Goal: Transaction & Acquisition: Download file/media

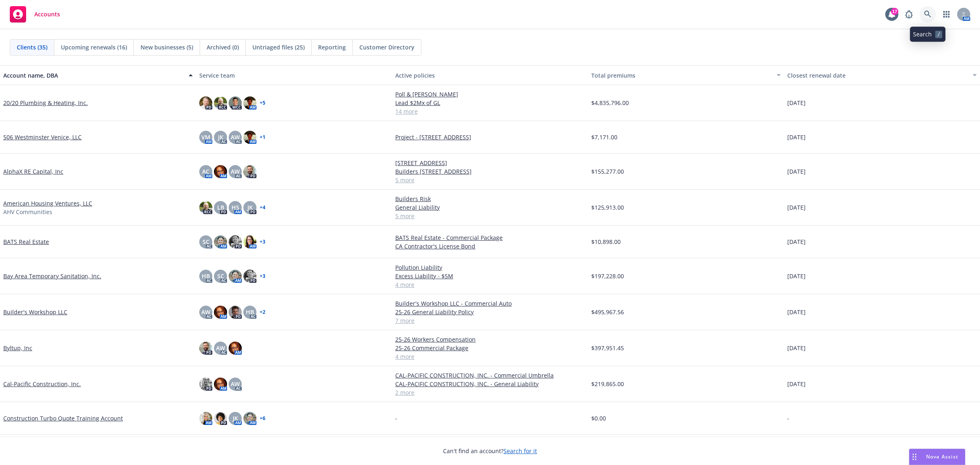
click at [926, 13] on icon at bounding box center [927, 14] width 7 height 7
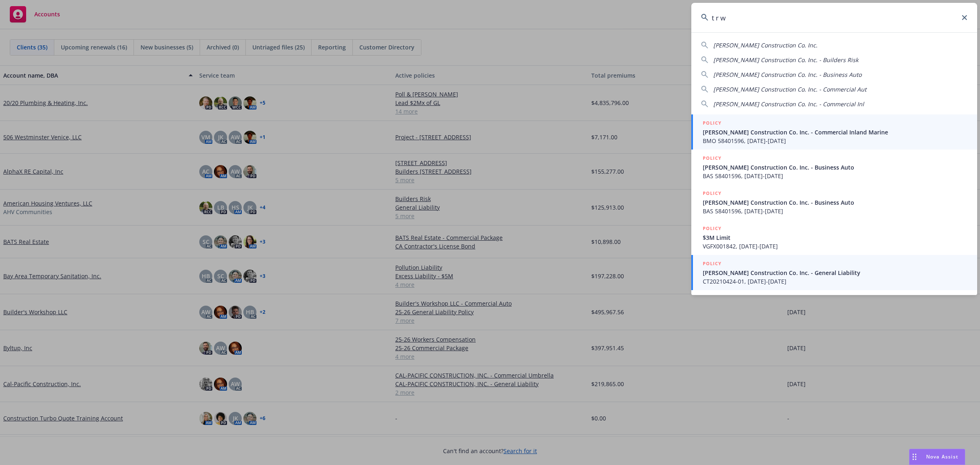
type input "t r w"
click at [783, 278] on span "CT20210424-01, 11/21/2021-11/21/2022" at bounding box center [835, 281] width 265 height 9
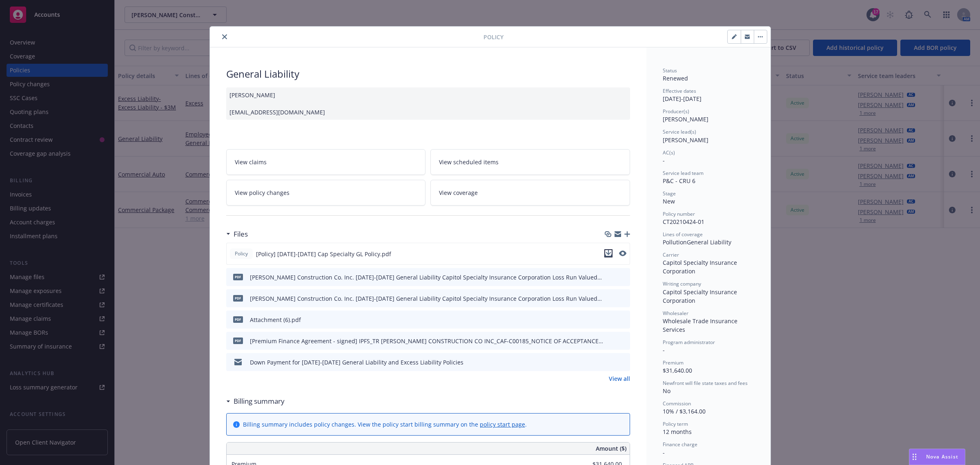
click at [606, 254] on icon "download file" at bounding box center [608, 252] width 5 height 5
click at [220, 36] on button "close" at bounding box center [225, 37] width 10 height 10
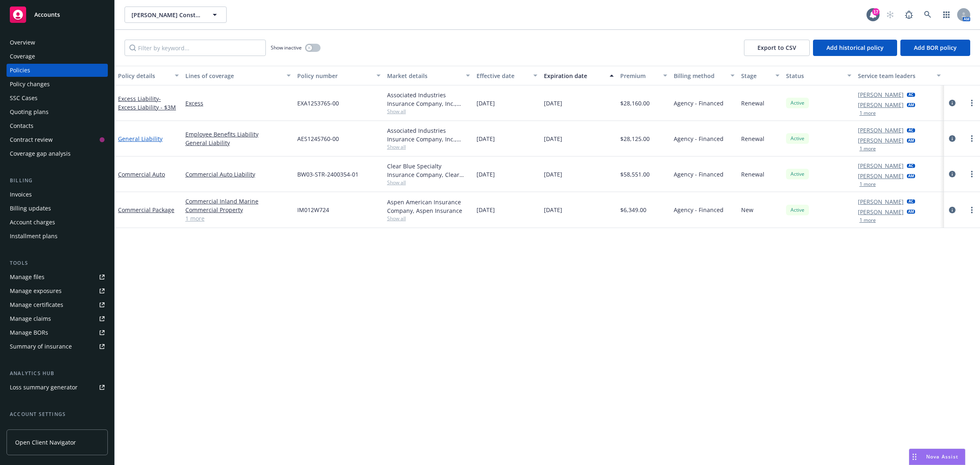
click at [129, 141] on link "General Liability" at bounding box center [140, 139] width 45 height 8
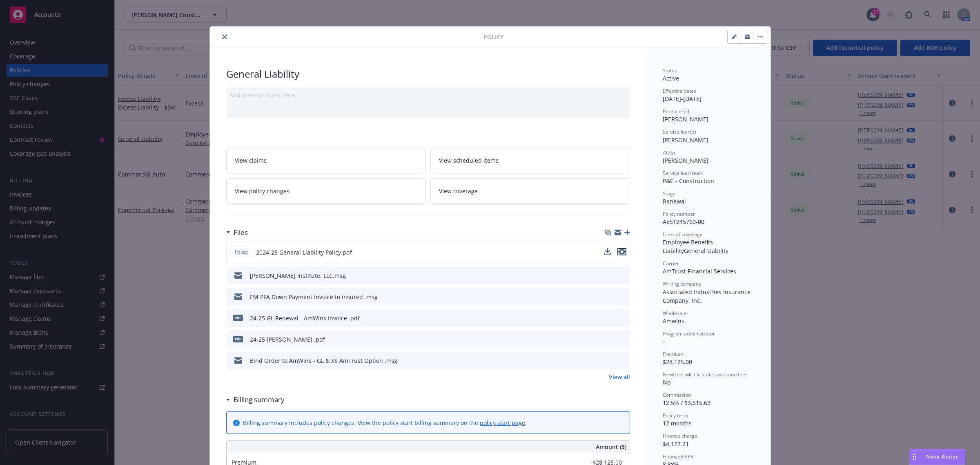
click at [619, 253] on icon "preview file" at bounding box center [621, 252] width 7 height 6
click at [523, 162] on link "View scheduled items" at bounding box center [530, 160] width 200 height 26
click at [222, 38] on icon "close" at bounding box center [224, 36] width 5 height 5
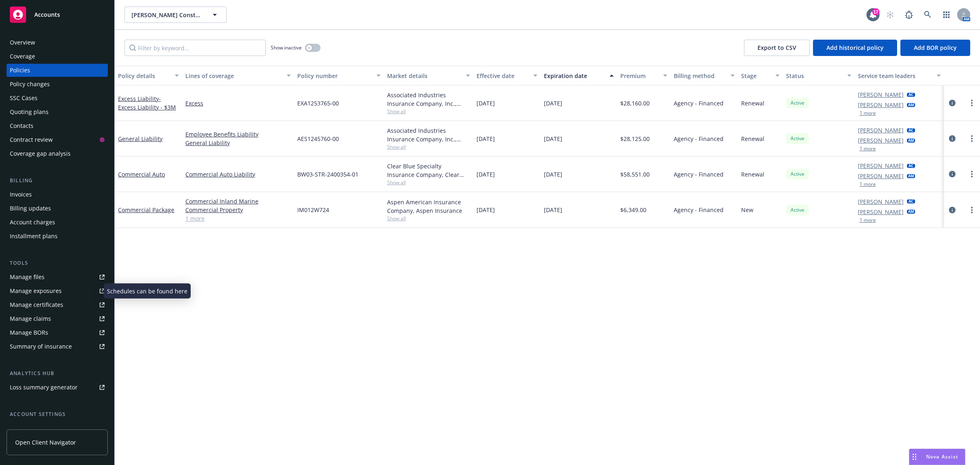
click at [34, 293] on div "Manage exposures" at bounding box center [36, 290] width 52 height 13
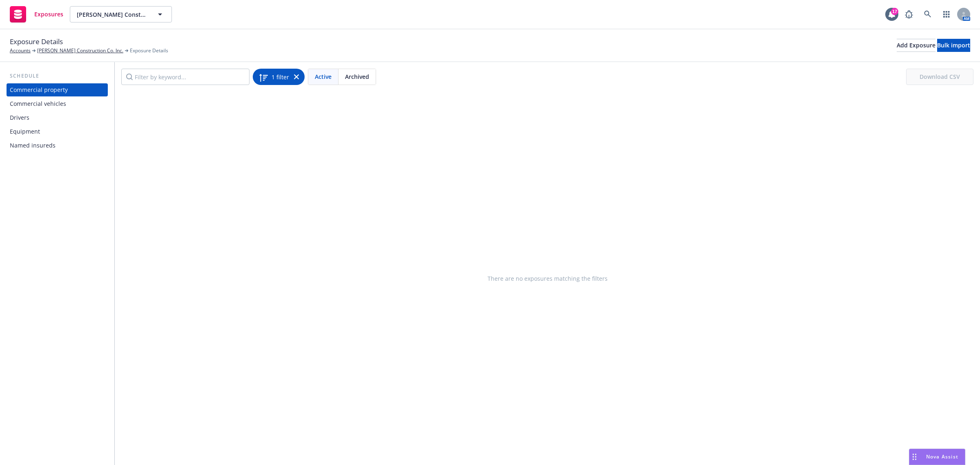
click at [296, 79] on icon at bounding box center [296, 76] width 5 height 5
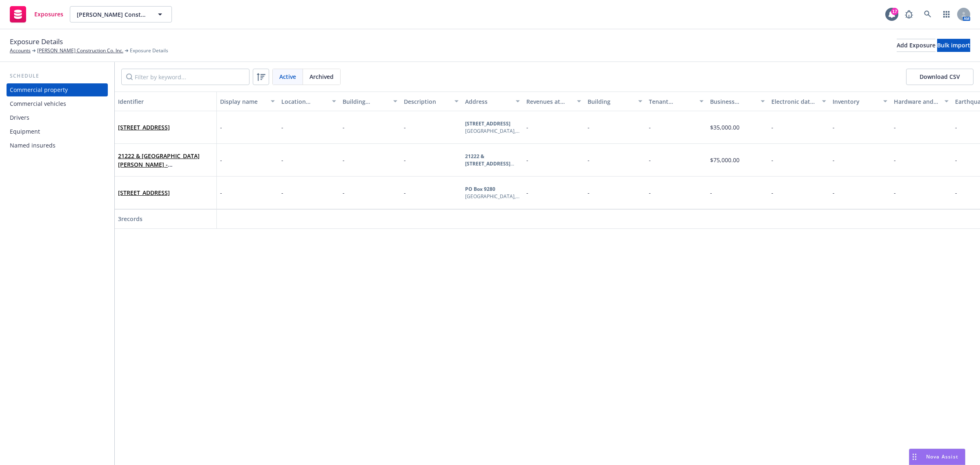
click at [33, 115] on div "Drivers" at bounding box center [57, 117] width 95 height 13
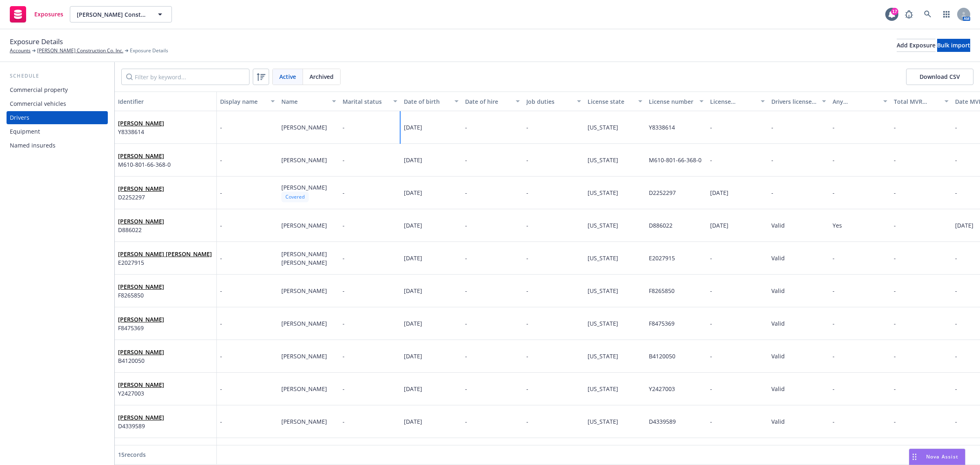
drag, startPoint x: 401, startPoint y: 128, endPoint x: 444, endPoint y: 129, distance: 42.9
click at [444, 129] on div "[DATE]" at bounding box center [431, 127] width 61 height 33
copy span "[DATE]"
drag, startPoint x: 648, startPoint y: 129, endPoint x: 701, endPoint y: 129, distance: 53.1
click at [701, 129] on div "Y8338614" at bounding box center [676, 127] width 61 height 33
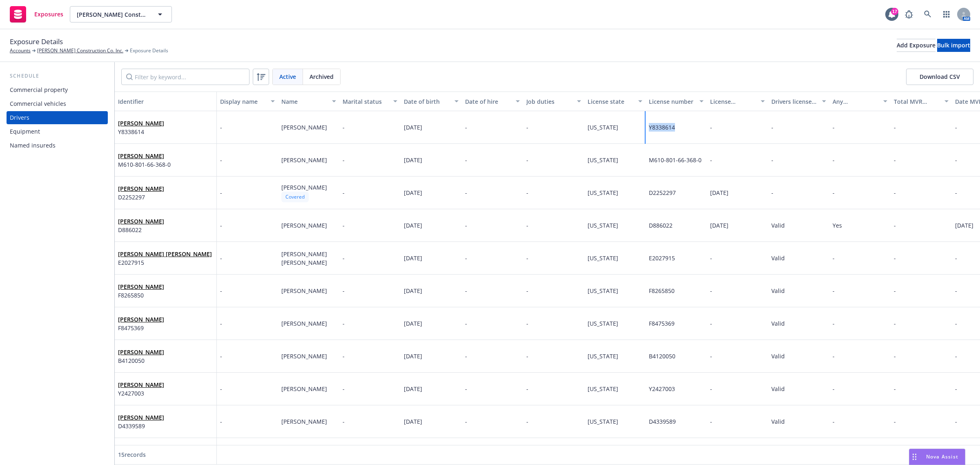
copy span "Y8338614"
drag, startPoint x: 615, startPoint y: 123, endPoint x: 574, endPoint y: 125, distance: 40.5
click at [574, 125] on div "Bobbie Gray Y8338614 - Bobbie Gray - 09/29/1990 - - California Y8338614 - - - -…" at bounding box center [564, 127] width 898 height 33
copy div "California"
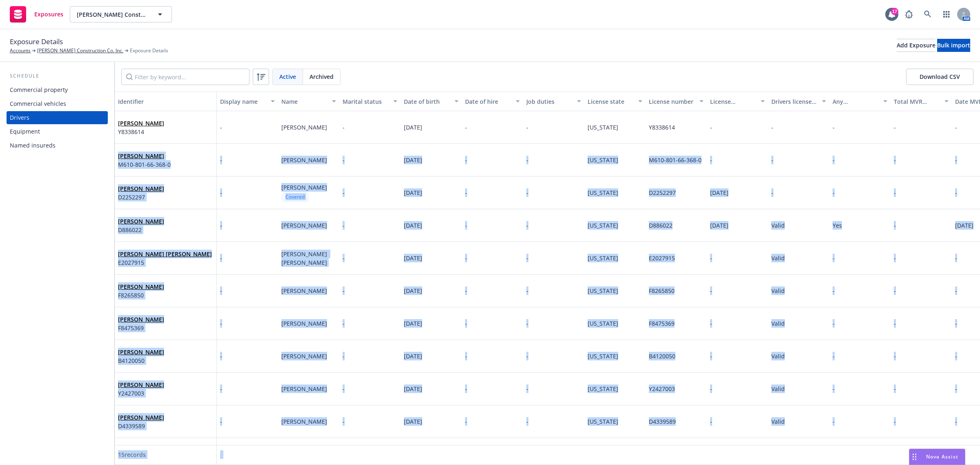
drag, startPoint x: 119, startPoint y: 148, endPoint x: 175, endPoint y: 153, distance: 55.8
click at [175, 153] on body "Exposures T R Wurster Construction Co. Inc. T R Wurster Construction Co. Inc. 1…" at bounding box center [490, 232] width 980 height 465
click at [174, 153] on div "Trevor Murphy M610-801-66-368-0" at bounding box center [165, 160] width 95 height 22
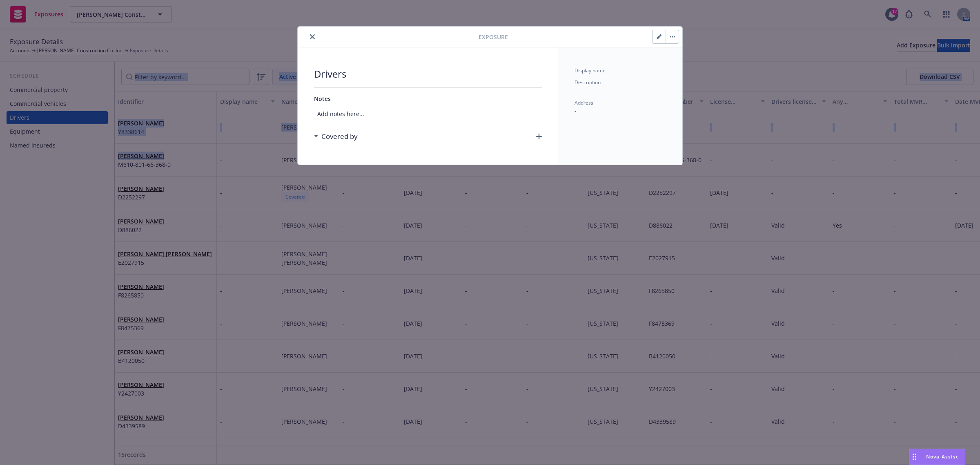
drag, startPoint x: 172, startPoint y: 154, endPoint x: 122, endPoint y: 157, distance: 50.0
click at [122, 157] on body "Exposures T R Wurster Construction Co. Inc. T R Wurster Construction Co. Inc. 1…" at bounding box center [490, 232] width 980 height 465
click at [308, 36] on button "close" at bounding box center [312, 37] width 10 height 10
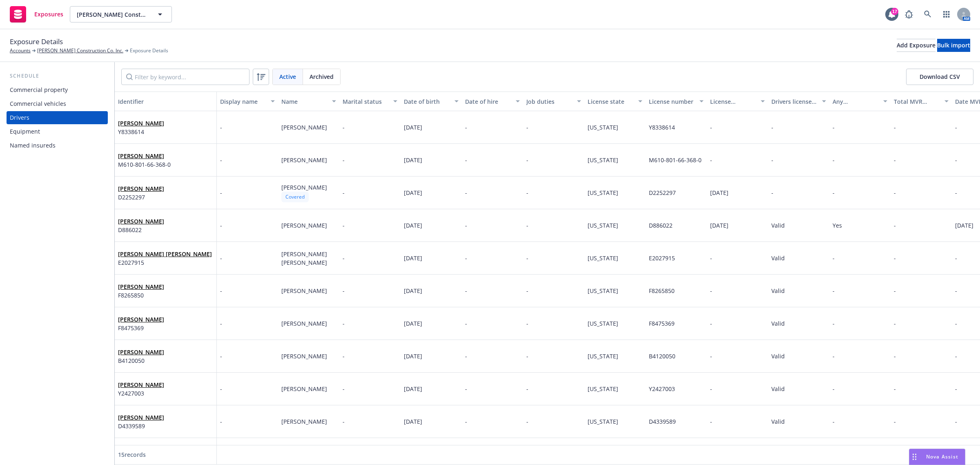
click at [197, 239] on div "Oscar Brand D886022" at bounding box center [166, 225] width 102 height 33
drag, startPoint x: 402, startPoint y: 156, endPoint x: 444, endPoint y: 164, distance: 42.7
click at [445, 164] on div "10/08/1966" at bounding box center [431, 160] width 61 height 33
copy span "10/08/1966"
drag, startPoint x: 649, startPoint y: 158, endPoint x: 691, endPoint y: 156, distance: 41.7
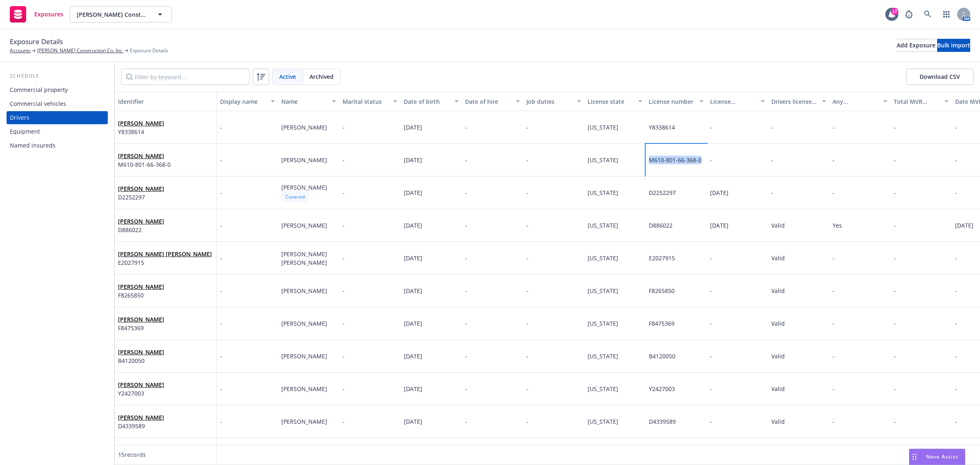
click at [701, 156] on div "M610-801-66-368-0" at bounding box center [676, 160] width 61 height 33
copy span "M610-801-66-368-0"
drag, startPoint x: 401, startPoint y: 192, endPoint x: 438, endPoint y: 191, distance: 37.2
click at [438, 191] on div "12/12/1977" at bounding box center [431, 192] width 61 height 33
copy span "12/12/1977"
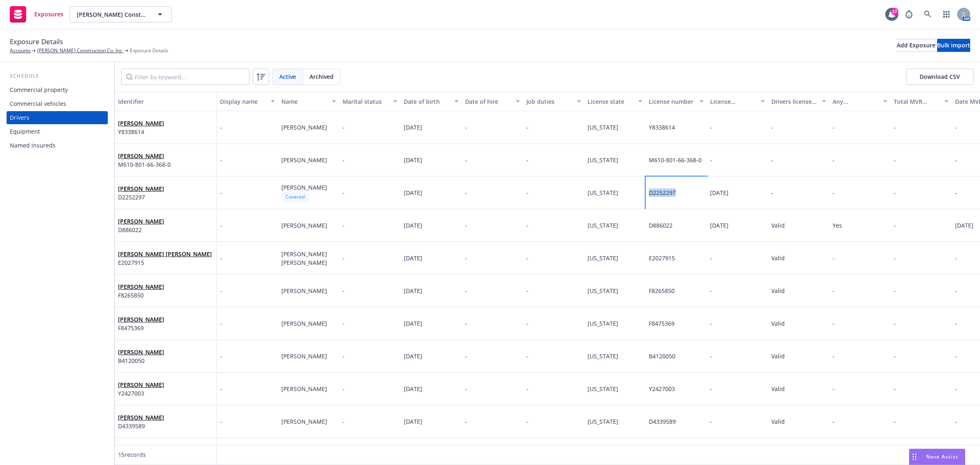
drag, startPoint x: 662, startPoint y: 195, endPoint x: 679, endPoint y: 198, distance: 17.8
click at [678, 197] on div "D2252297" at bounding box center [676, 192] width 61 height 33
click at [679, 198] on div "D2252297" at bounding box center [676, 192] width 61 height 33
drag, startPoint x: 672, startPoint y: 194, endPoint x: 658, endPoint y: 194, distance: 13.5
click at [658, 194] on span "D2252297" at bounding box center [662, 193] width 27 height 8
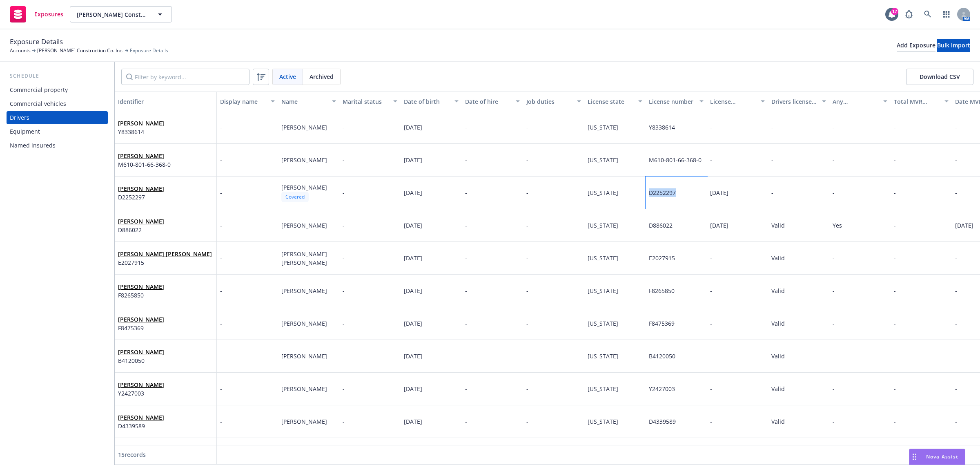
drag, startPoint x: 648, startPoint y: 193, endPoint x: 676, endPoint y: 193, distance: 27.4
click at [676, 193] on span "D2252297" at bounding box center [662, 193] width 27 height 8
drag, startPoint x: 676, startPoint y: 193, endPoint x: 670, endPoint y: 193, distance: 6.1
click at [676, 193] on span "D2252297" at bounding box center [662, 193] width 27 height 8
drag, startPoint x: 669, startPoint y: 193, endPoint x: 662, endPoint y: 192, distance: 6.6
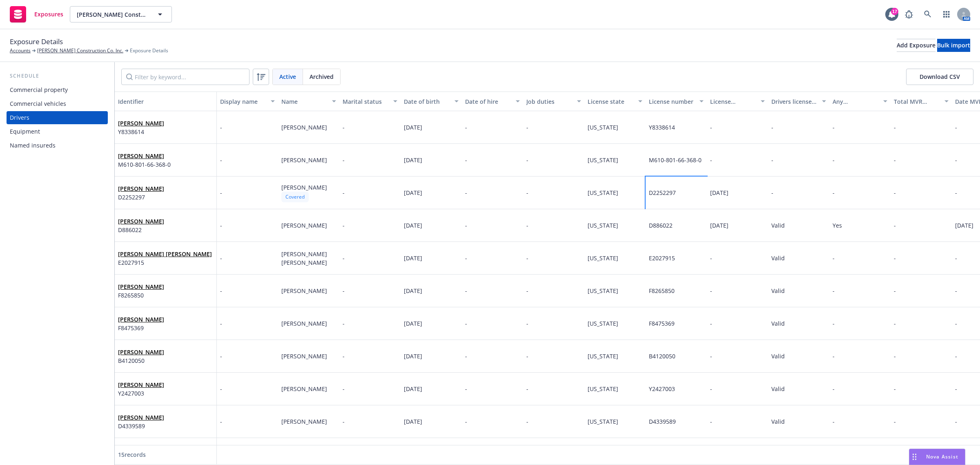
click at [662, 192] on span "D2252297" at bounding box center [662, 193] width 27 height 8
drag, startPoint x: 650, startPoint y: 193, endPoint x: 678, endPoint y: 195, distance: 28.7
click at [678, 195] on div "D2252297" at bounding box center [676, 192] width 61 height 33
click at [672, 192] on span "D2252297" at bounding box center [662, 193] width 27 height 8
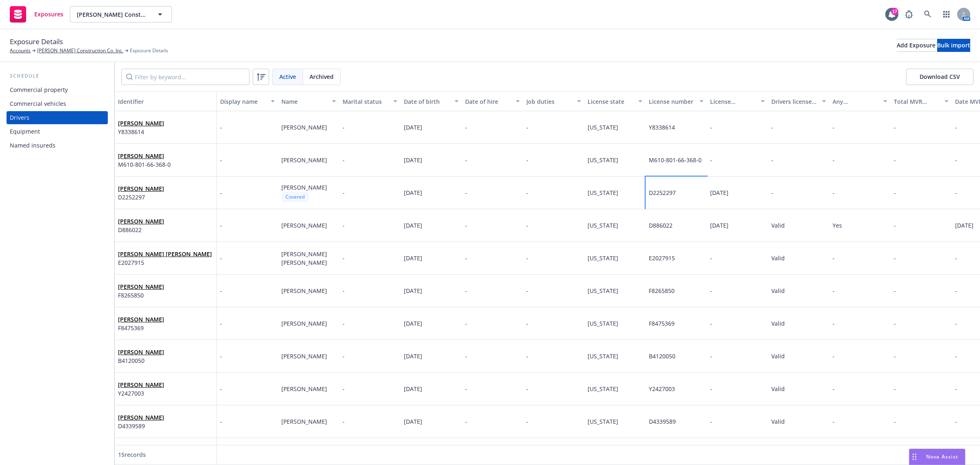
click at [672, 192] on span "D2252297" at bounding box center [662, 193] width 27 height 8
click at [806, 241] on button "Save" at bounding box center [812, 244] width 13 height 16
click at [79, 47] on link "[PERSON_NAME] Construction Co. Inc." at bounding box center [80, 50] width 86 height 7
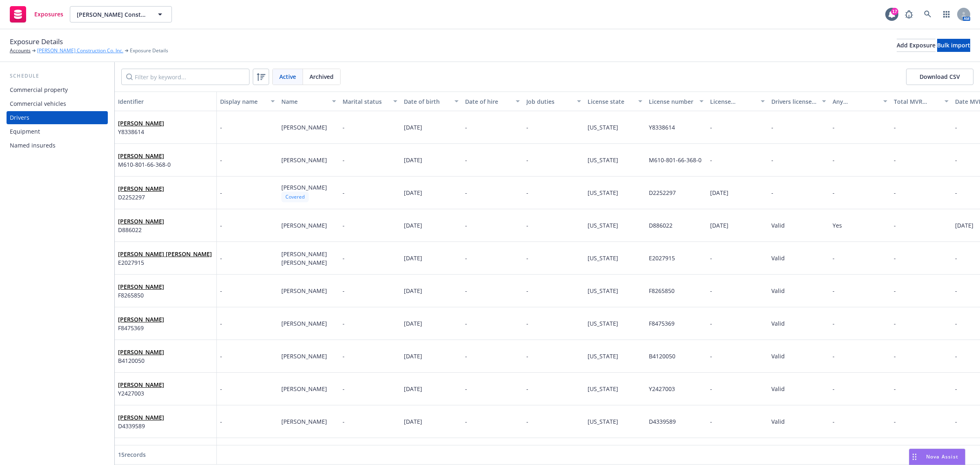
click at [79, 47] on link "[PERSON_NAME] Construction Co. Inc." at bounding box center [80, 50] width 86 height 7
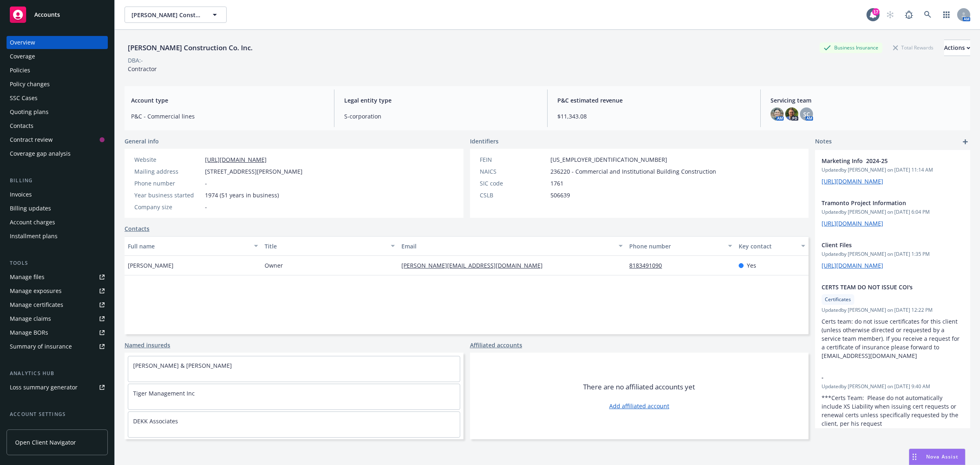
click at [31, 88] on div "Policy changes" at bounding box center [30, 84] width 40 height 13
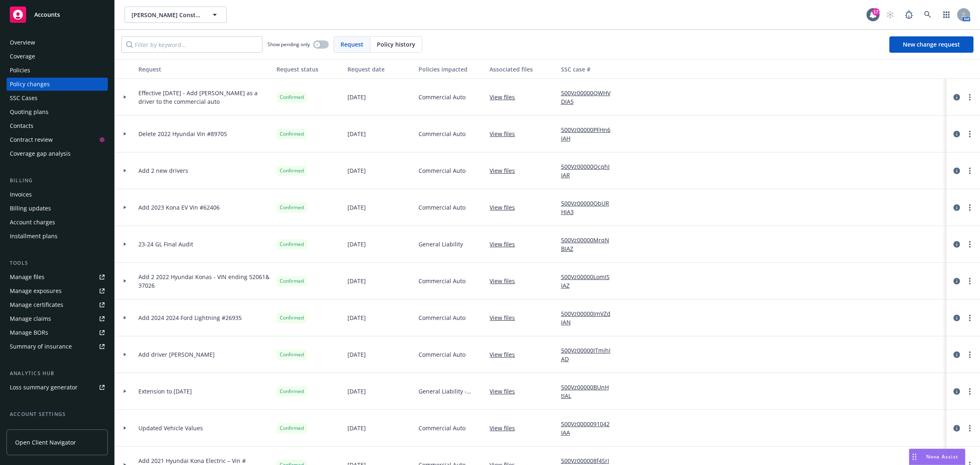
click at [58, 291] on div "Manage exposures" at bounding box center [36, 290] width 52 height 13
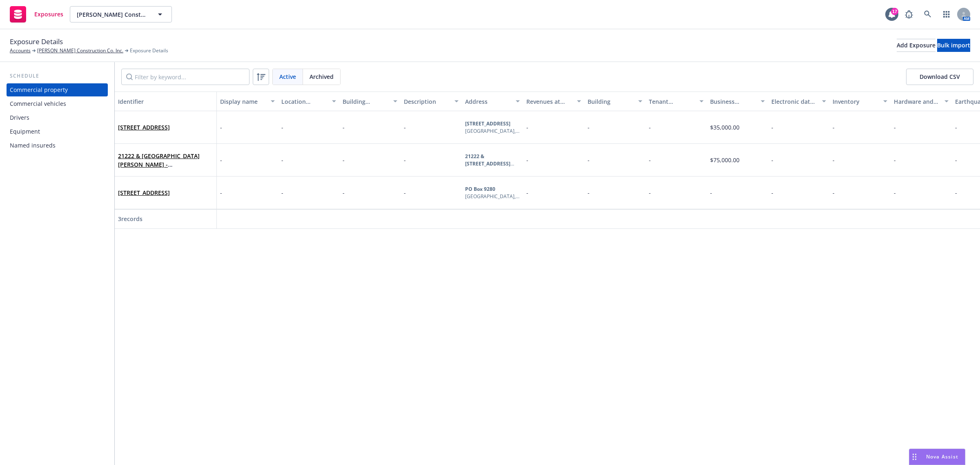
click at [27, 118] on div "Drivers" at bounding box center [20, 117] width 20 height 13
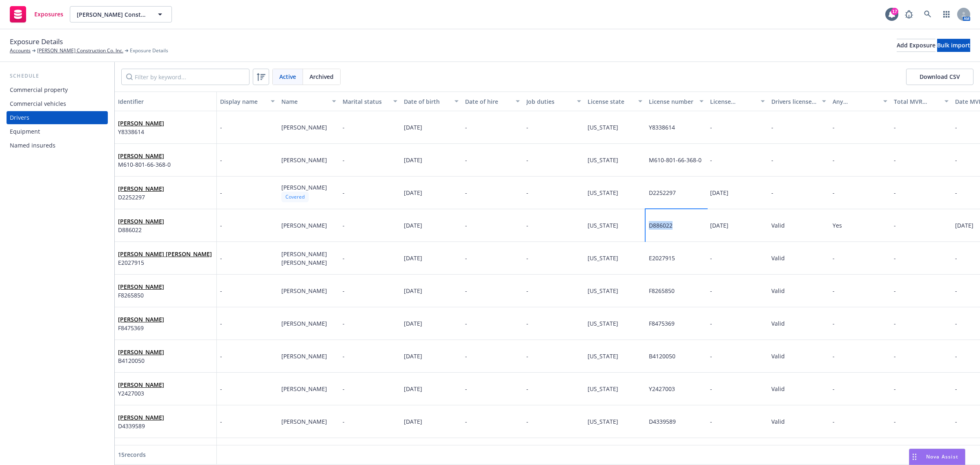
drag, startPoint x: 646, startPoint y: 227, endPoint x: 684, endPoint y: 229, distance: 38.0
click at [684, 229] on div "D886022" at bounding box center [676, 225] width 61 height 33
copy span "D886022"
click at [596, 227] on span "California" at bounding box center [603, 225] width 31 height 8
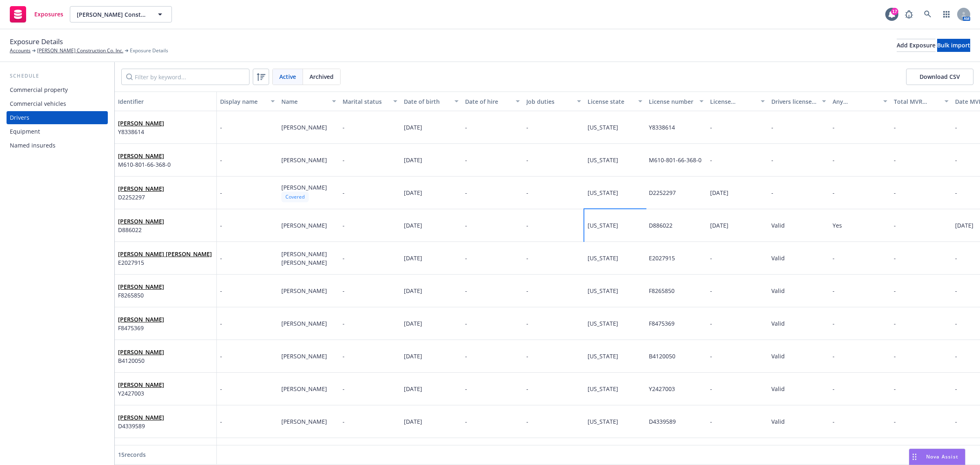
select select "CA"
drag, startPoint x: 600, startPoint y: 229, endPoint x: 595, endPoint y: 228, distance: 5.8
click at [595, 228] on span "California" at bounding box center [603, 225] width 31 height 8
copy span "California"
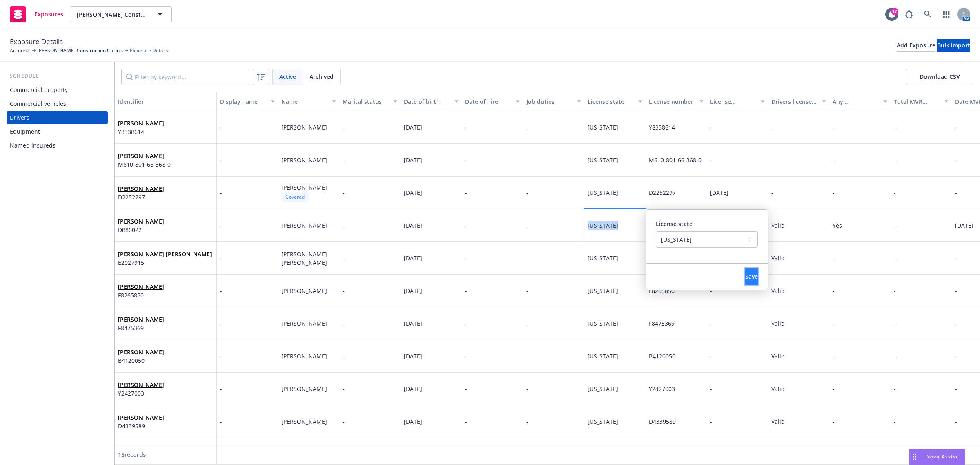
click at [745, 274] on span "Save" at bounding box center [751, 276] width 13 height 8
click at [67, 105] on div "Commercial vehicles" at bounding box center [57, 103] width 95 height 13
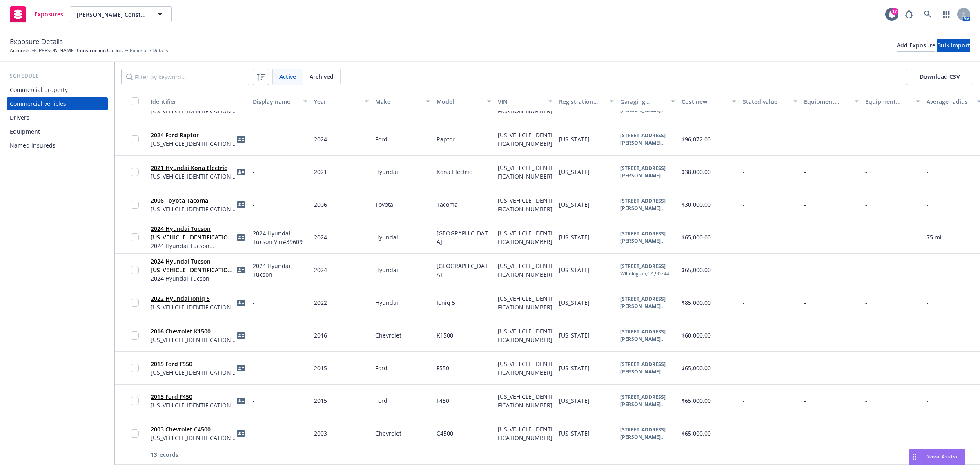
scroll to position [98, 0]
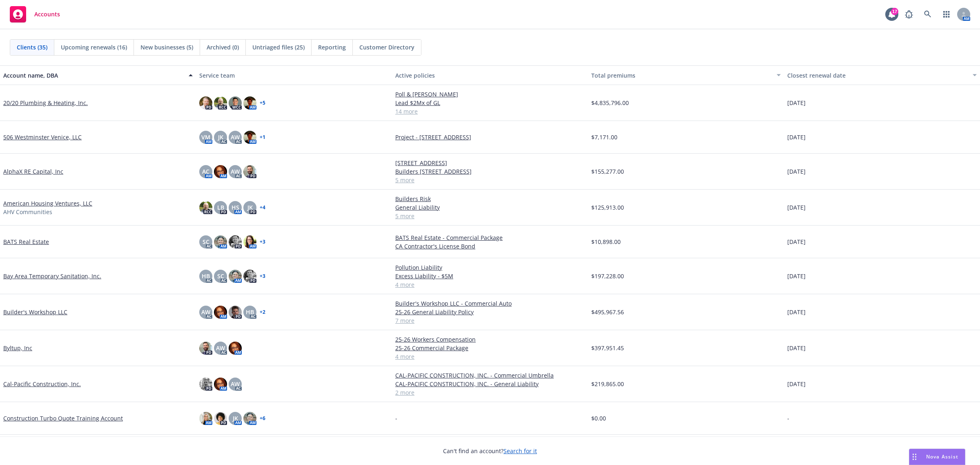
click at [934, 457] on span "Nova Assist" at bounding box center [942, 456] width 32 height 7
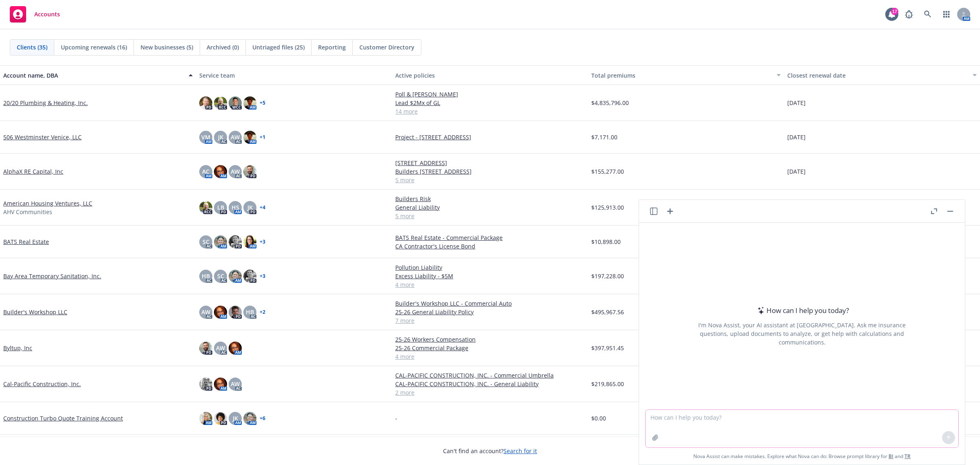
click at [767, 419] on textarea at bounding box center [802, 429] width 313 height 38
paste textarea "Hi Julie, If you could please let me know how you would like me to proceed with…"
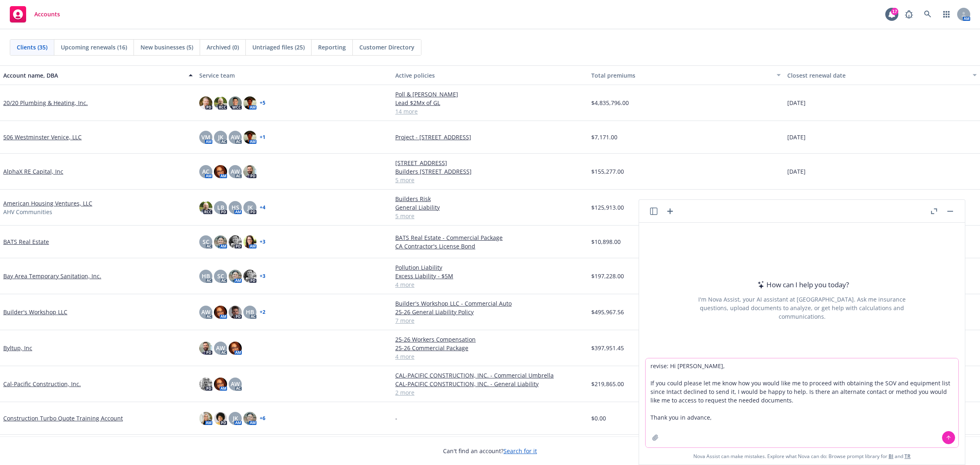
type textarea "revise: Hi Julie, If you could please let me know how you would like me to proc…"
click at [946, 438] on icon at bounding box center [949, 437] width 6 height 6
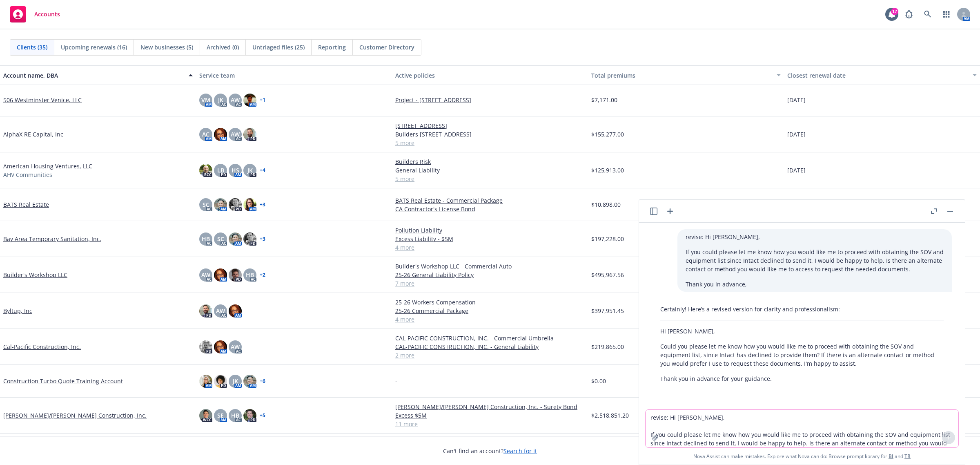
scroll to position [153, 0]
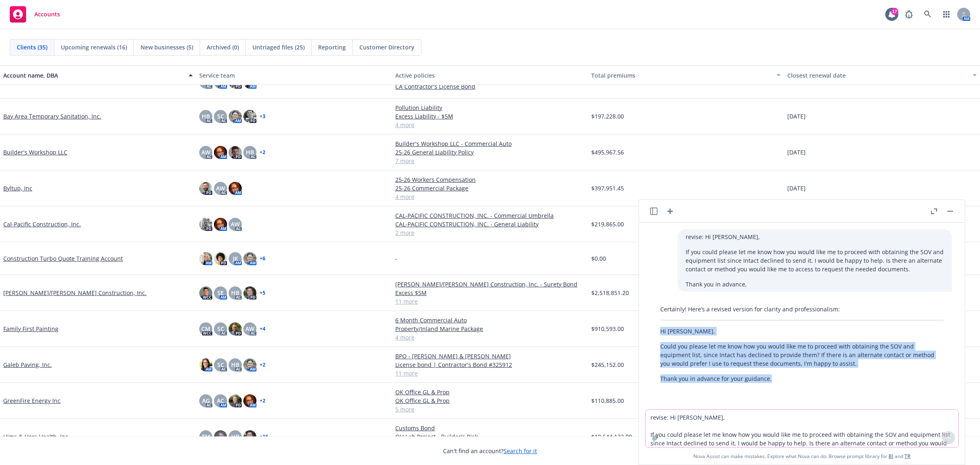
drag, startPoint x: 661, startPoint y: 331, endPoint x: 774, endPoint y: 383, distance: 125.0
click at [774, 383] on div "Certainly! Here’s a revised version for clarity and professionalism: Hi Julie, …" at bounding box center [802, 343] width 300 height 85
copy div "Hi Julie, Could you please let me know how you would like me to proceed with ob…"
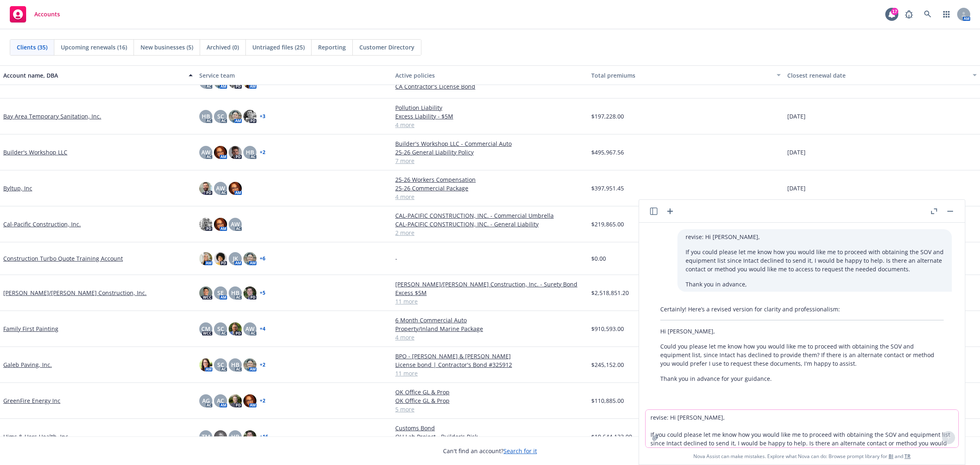
click at [687, 423] on textarea "revise: Hi Julie, If you could please let me know how you would like me to proc…" at bounding box center [802, 429] width 313 height 38
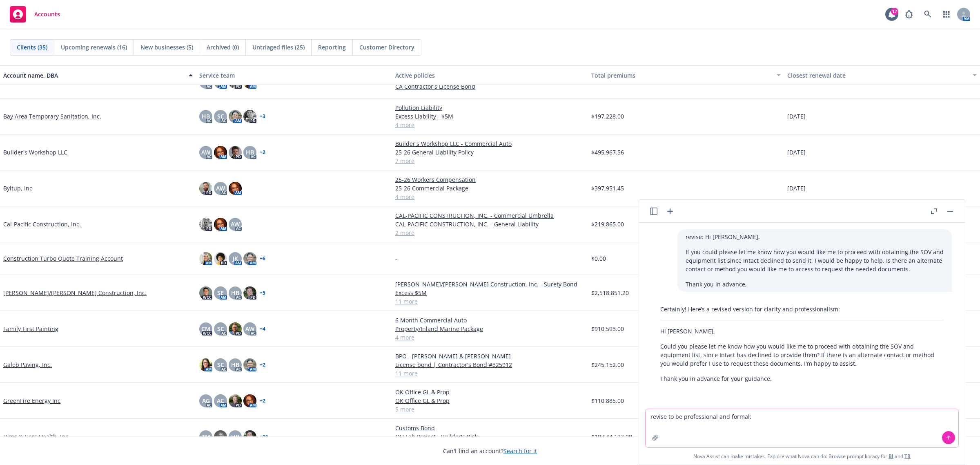
paste textarea "Hi Julie, Could you please let me know how you would like me to proceed with ob…"
type textarea "revise to be professional and formal: Hi Julie, Could you please let me know ho…"
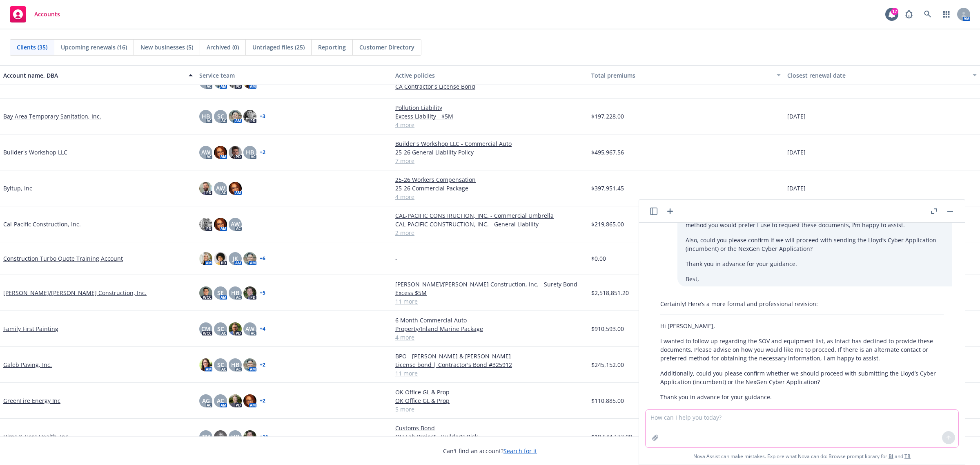
scroll to position [241, 0]
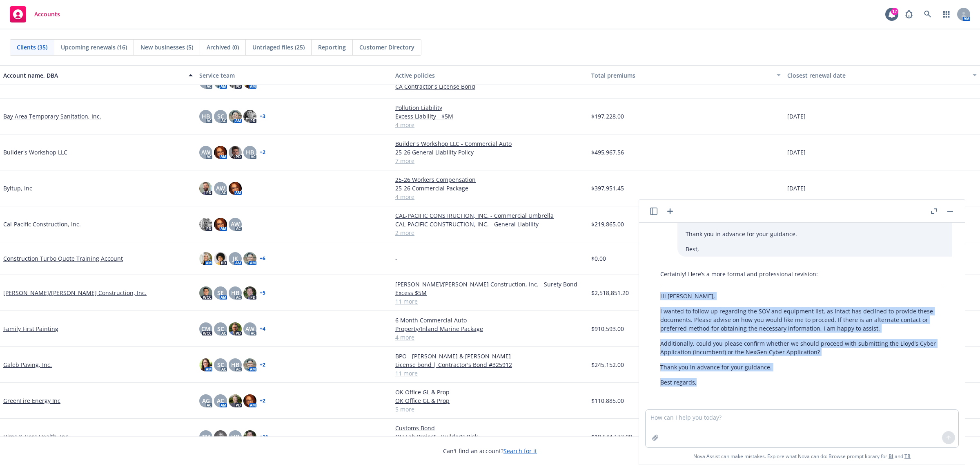
drag, startPoint x: 660, startPoint y: 295, endPoint x: 708, endPoint y: 389, distance: 105.2
click at [708, 389] on div "Certainly! Here’s a more formal and professional revision: Hi Julie, I wanted t…" at bounding box center [802, 327] width 300 height 123
copy div "Hi Julie, I wanted to follow up regarding the SOV and equipment list, as Intact…"
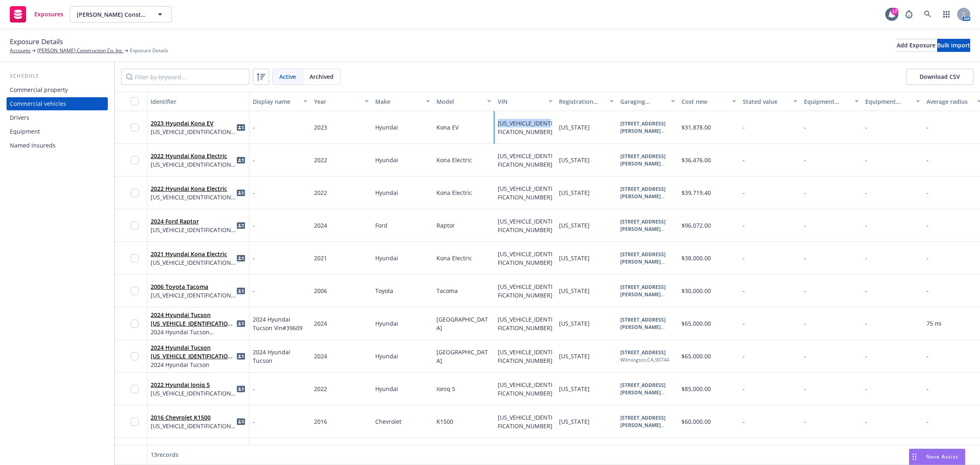
drag, startPoint x: 496, startPoint y: 121, endPoint x: 507, endPoint y: 131, distance: 15.3
click at [507, 131] on div "[US_VEHICLE_IDENTIFICATION_NUMBER]" at bounding box center [524, 127] width 61 height 33
copy span "[US_VEHICLE_IDENTIFICATION_NUMBER]"
drag, startPoint x: 712, startPoint y: 131, endPoint x: 682, endPoint y: 129, distance: 29.9
click at [682, 129] on div "$31,878.00" at bounding box center [708, 127] width 61 height 33
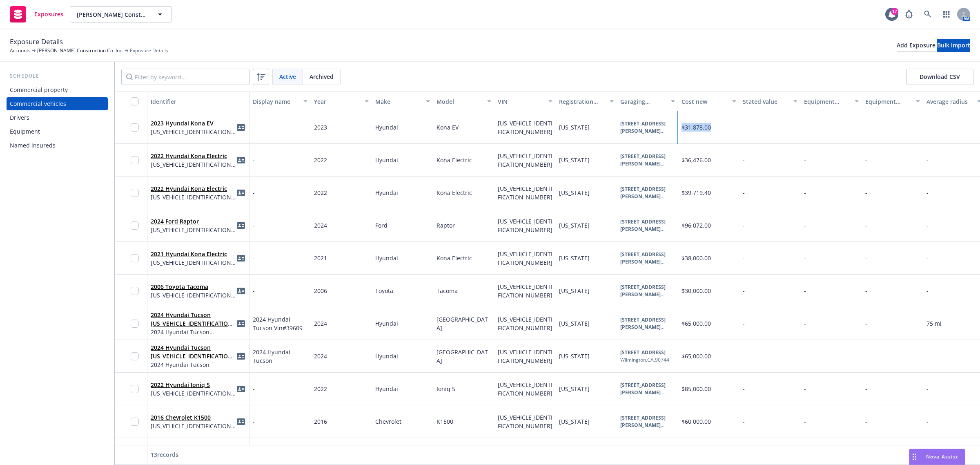
copy span "$31,878.00"
drag, startPoint x: 435, startPoint y: 150, endPoint x: 474, endPoint y: 157, distance: 39.5
click at [474, 157] on div "Kona Electric" at bounding box center [463, 160] width 61 height 33
copy span "Kona Electric"
drag, startPoint x: 499, startPoint y: 154, endPoint x: 506, endPoint y: 164, distance: 12.8
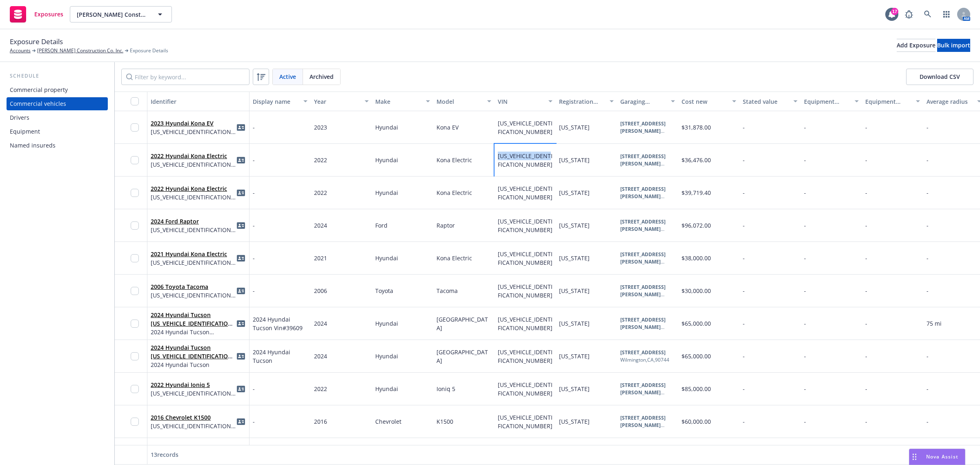
click at [506, 164] on div "[US_VEHICLE_IDENTIFICATION_NUMBER]" at bounding box center [525, 159] width 55 height 17
copy span "[US_VEHICLE_IDENTIFICATION_NUMBER]"
drag, startPoint x: 681, startPoint y: 162, endPoint x: 713, endPoint y: 161, distance: 32.3
click at [713, 161] on div "$36,476.00" at bounding box center [708, 160] width 61 height 33
copy span "$36,476.00"
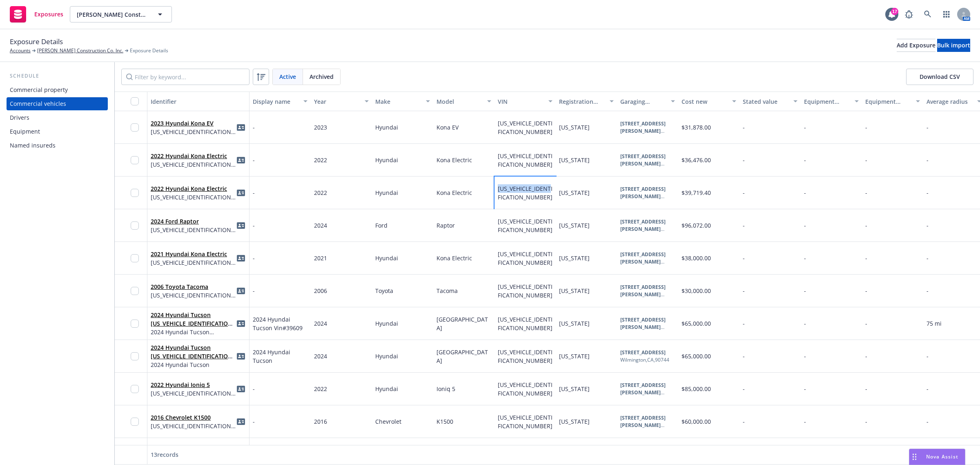
drag, startPoint x: 495, startPoint y: 191, endPoint x: 503, endPoint y: 207, distance: 18.4
click at [503, 207] on div "[US_VEHICLE_IDENTIFICATION_NUMBER]" at bounding box center [524, 192] width 61 height 33
copy span "[US_VEHICLE_IDENTIFICATION_NUMBER]"
drag, startPoint x: 713, startPoint y: 191, endPoint x: 679, endPoint y: 192, distance: 34.7
click at [679, 192] on div "$39,719.40" at bounding box center [708, 192] width 61 height 33
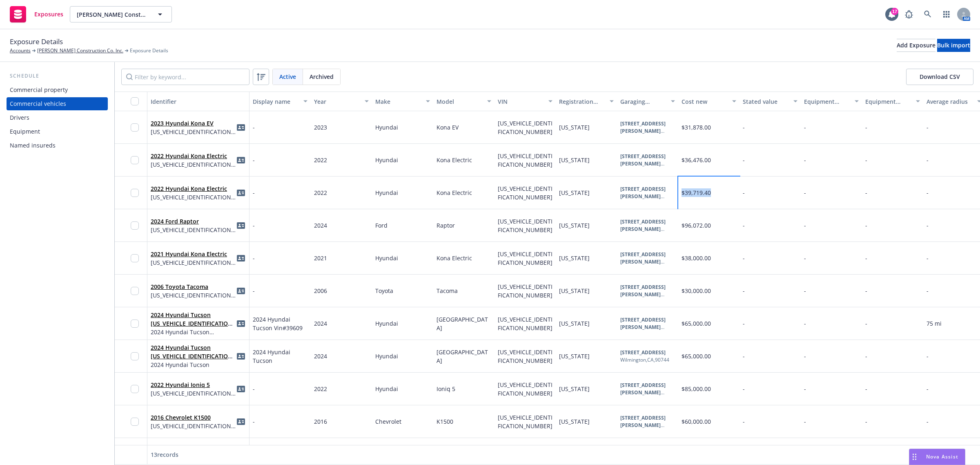
drag, startPoint x: 682, startPoint y: 195, endPoint x: 715, endPoint y: 199, distance: 32.9
click at [715, 199] on div "$39,719.40" at bounding box center [708, 192] width 61 height 33
copy span "$39,719.40"
drag, startPoint x: 495, startPoint y: 218, endPoint x: 508, endPoint y: 238, distance: 24.1
click at [508, 238] on div "1FT6W5L74RWG26935" at bounding box center [524, 225] width 61 height 33
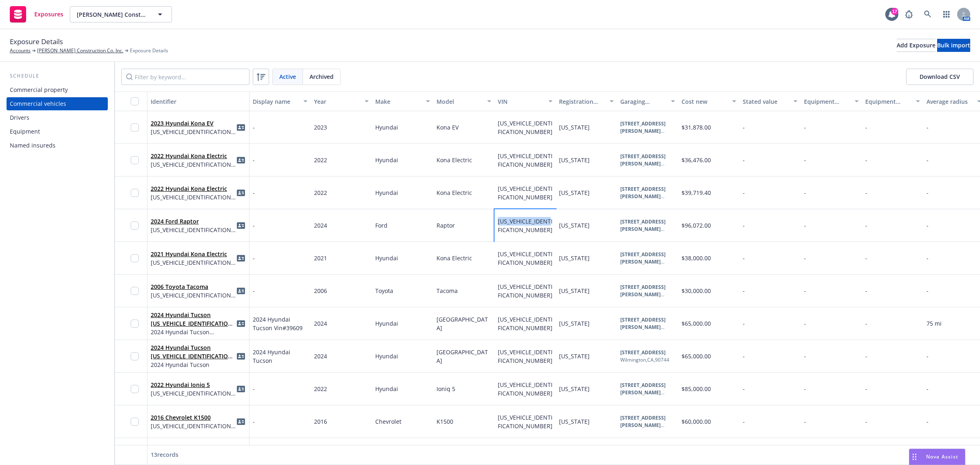
copy span "1FT6W5L74RWG26935"
drag, startPoint x: 433, startPoint y: 260, endPoint x: 487, endPoint y: 256, distance: 54.0
click at [487, 256] on div "2021 Hyundai Kona Electric KM8K23AG8MU126178 - 2021 Hyundai Kona Electric KM8K2…" at bounding box center [642, 258] width 1054 height 33
copy div "Kona Electric"
drag, startPoint x: 496, startPoint y: 252, endPoint x: 509, endPoint y: 266, distance: 18.8
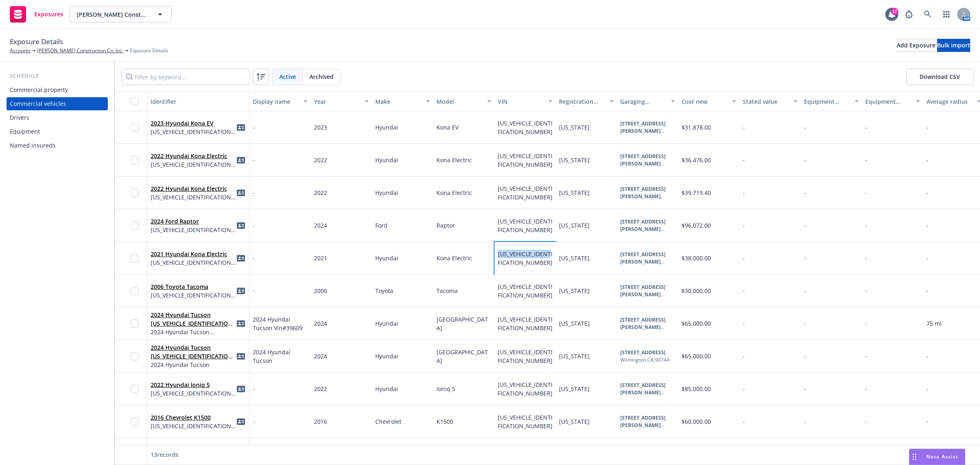
click at [509, 266] on div "KM8K23AG8MU126178" at bounding box center [524, 258] width 61 height 33
copy span "KM8K23AG8MU126178"
drag, startPoint x: 499, startPoint y: 286, endPoint x: 506, endPoint y: 299, distance: 14.8
click at [507, 301] on div "5TEMU52N06Z219237" at bounding box center [524, 290] width 61 height 33
click at [503, 295] on span "5TEMU52N06Z219237" at bounding box center [525, 291] width 55 height 16
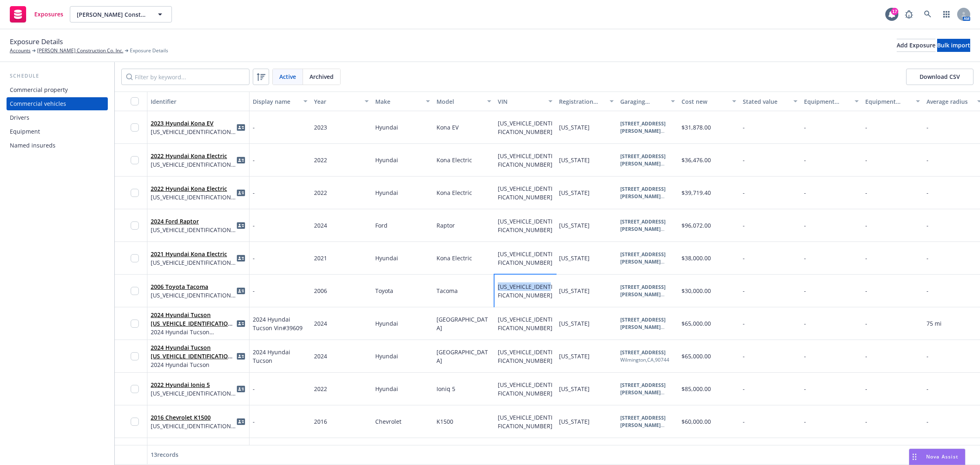
drag, startPoint x: 497, startPoint y: 285, endPoint x: 503, endPoint y: 295, distance: 12.3
click at [503, 295] on span "5TEMU52N06Z219237" at bounding box center [525, 291] width 55 height 16
drag, startPoint x: 434, startPoint y: 325, endPoint x: 451, endPoint y: 325, distance: 17.2
click at [436, 325] on div "Tucson" at bounding box center [463, 323] width 61 height 33
drag, startPoint x: 451, startPoint y: 325, endPoint x: 462, endPoint y: 327, distance: 10.7
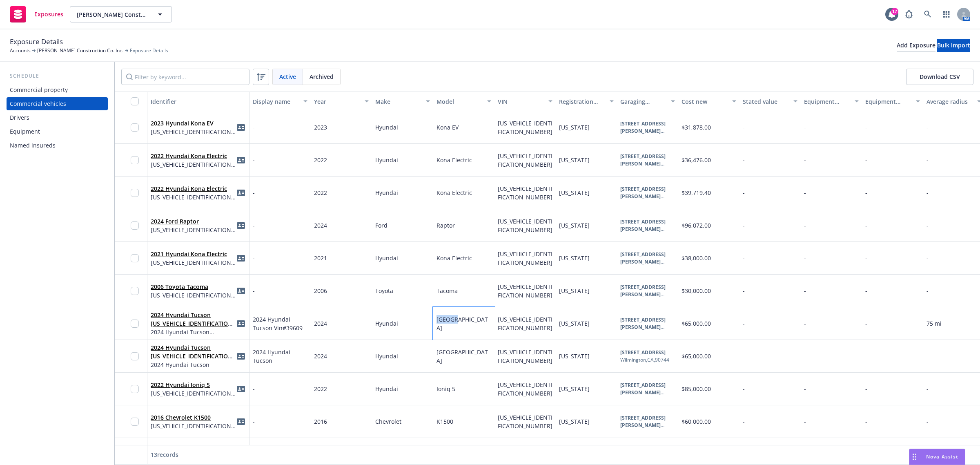
click at [462, 326] on div "Tucson" at bounding box center [463, 323] width 61 height 33
drag, startPoint x: 497, startPoint y: 317, endPoint x: 512, endPoint y: 331, distance: 20.8
click at [512, 331] on div "KM8JBDD27RU139609" at bounding box center [525, 323] width 55 height 17
drag, startPoint x: 436, startPoint y: 389, endPoint x: 450, endPoint y: 393, distance: 14.0
click at [477, 396] on div "Ioniq 5" at bounding box center [463, 388] width 61 height 33
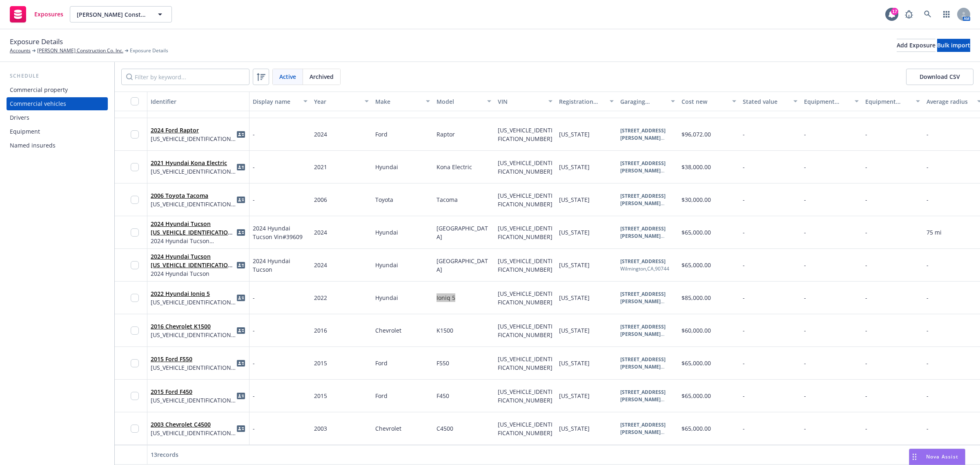
scroll to position [98, 0]
drag, startPoint x: 494, startPoint y: 285, endPoint x: 504, endPoint y: 305, distance: 22.6
click at [504, 305] on div "KM8KR4AE6NU068640" at bounding box center [524, 297] width 61 height 33
drag, startPoint x: 492, startPoint y: 294, endPoint x: 509, endPoint y: 305, distance: 20.2
click at [509, 305] on div "KM8KR4AE6NU068640" at bounding box center [524, 297] width 61 height 33
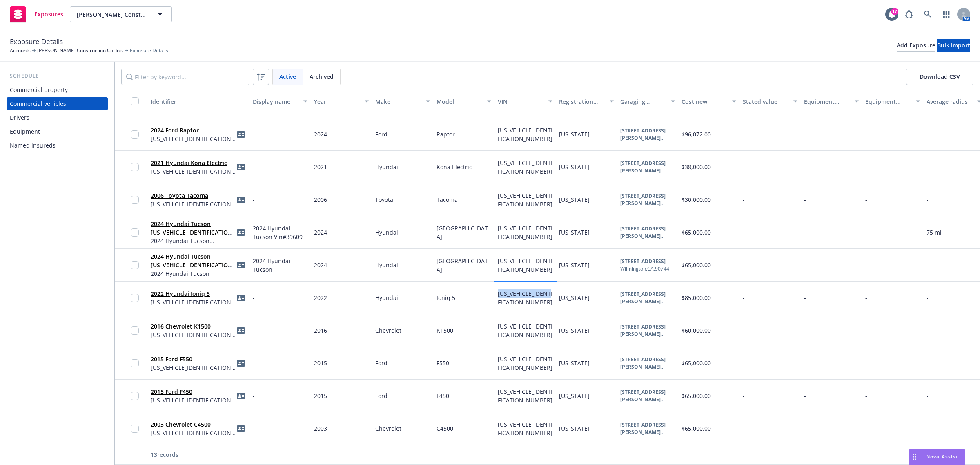
drag, startPoint x: 497, startPoint y: 284, endPoint x: 509, endPoint y: 296, distance: 17.3
click at [509, 296] on div "KM8KR4AE6NU068640" at bounding box center [524, 297] width 61 height 33
drag, startPoint x: 495, startPoint y: 316, endPoint x: 509, endPoint y: 327, distance: 17.2
click at [509, 327] on div "3GCUKREC2GG337391" at bounding box center [524, 330] width 61 height 33
drag, startPoint x: 495, startPoint y: 352, endPoint x: 503, endPoint y: 365, distance: 15.6
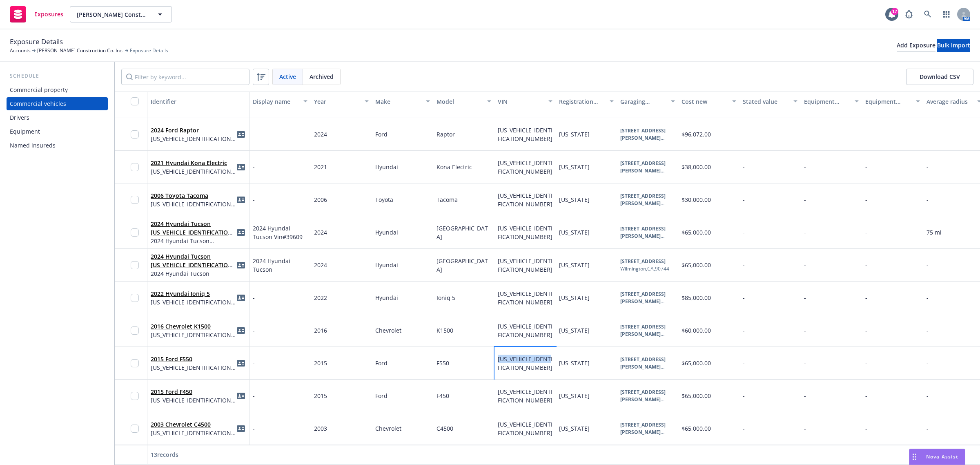
click at [503, 365] on div "1FDUF5GY3FEB05602" at bounding box center [524, 363] width 61 height 33
drag, startPoint x: 501, startPoint y: 390, endPoint x: 507, endPoint y: 402, distance: 13.1
click at [507, 402] on div "1FDUF4GY1FEA78507" at bounding box center [524, 395] width 61 height 33
drag, startPoint x: 497, startPoint y: 412, endPoint x: 502, endPoint y: 431, distance: 19.1
click at [502, 431] on div "1GBE4E1EX3F513179" at bounding box center [524, 428] width 61 height 33
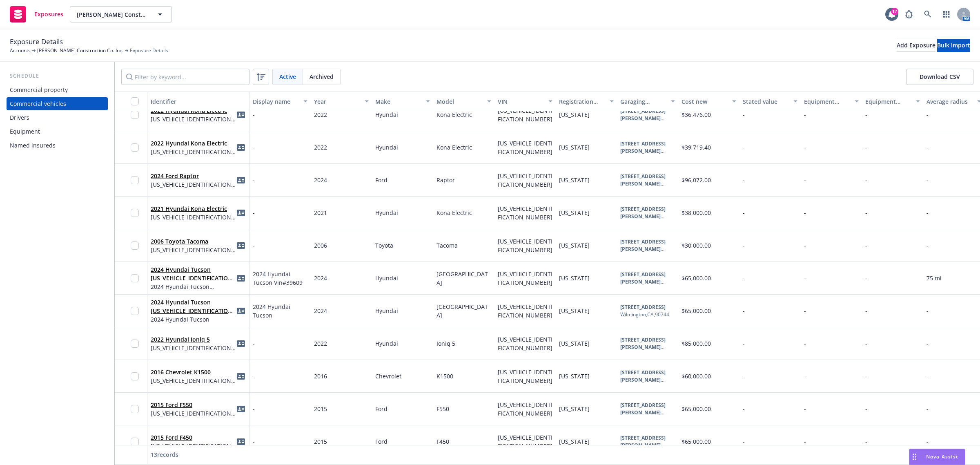
scroll to position [0, 0]
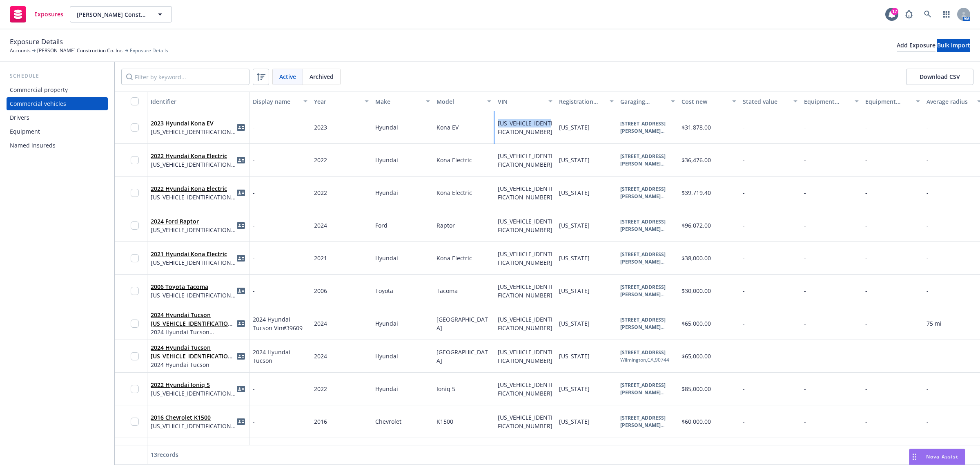
drag, startPoint x: 497, startPoint y: 120, endPoint x: 513, endPoint y: 133, distance: 20.3
click at [513, 133] on div "KM8K53AG5PU162406" at bounding box center [524, 127] width 61 height 33
click at [515, 161] on div "KM8K33AG9NU137026" at bounding box center [524, 160] width 61 height 33
drag, startPoint x: 499, startPoint y: 192, endPoint x: 505, endPoint y: 197, distance: 7.2
click at [505, 197] on div "KM8K53AG6NU152061" at bounding box center [524, 192] width 61 height 33
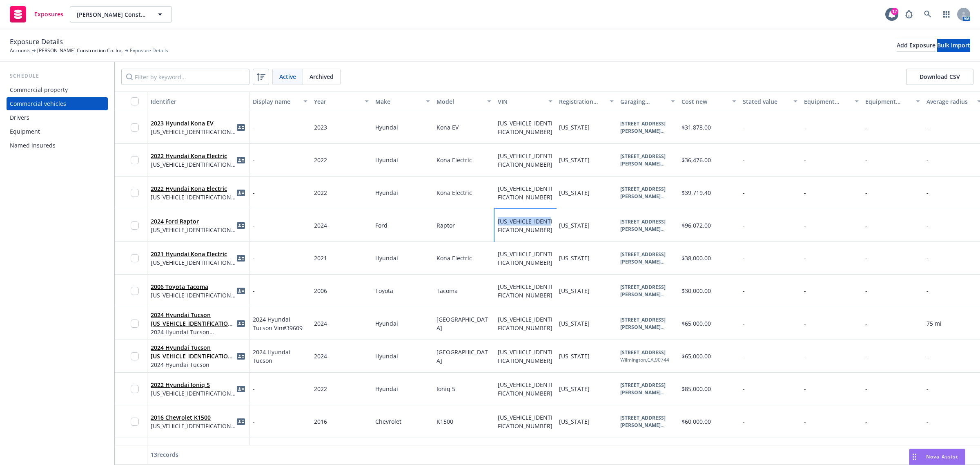
drag, startPoint x: 497, startPoint y: 221, endPoint x: 508, endPoint y: 233, distance: 17.0
click at [508, 233] on div "1FT6W5L74RWG26935" at bounding box center [524, 225] width 61 height 33
click at [506, 274] on div "KM8K23AG8MU126178" at bounding box center [524, 258] width 61 height 33
click at [512, 262] on div "KM8K23AG8MU126178" at bounding box center [525, 257] width 55 height 17
drag, startPoint x: 512, startPoint y: 262, endPoint x: 499, endPoint y: 258, distance: 13.7
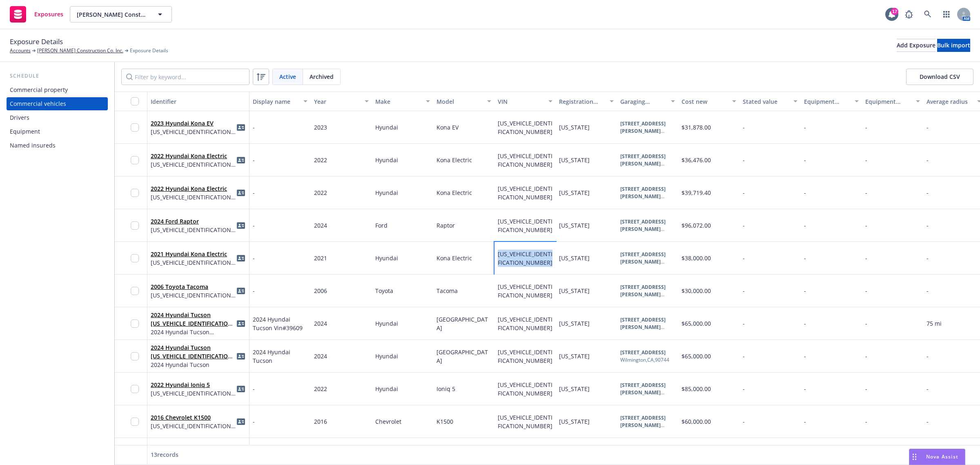
click at [499, 258] on div "KM8K23AG8MU126178" at bounding box center [525, 257] width 55 height 17
click at [499, 256] on span "KM8K23AG8MU126178" at bounding box center [525, 258] width 55 height 16
drag, startPoint x: 494, startPoint y: 254, endPoint x: 507, endPoint y: 269, distance: 19.4
click at [507, 269] on div "KM8K23AG8MU126178 VIN KM8K23AG8MU126178 Save" at bounding box center [524, 258] width 61 height 33
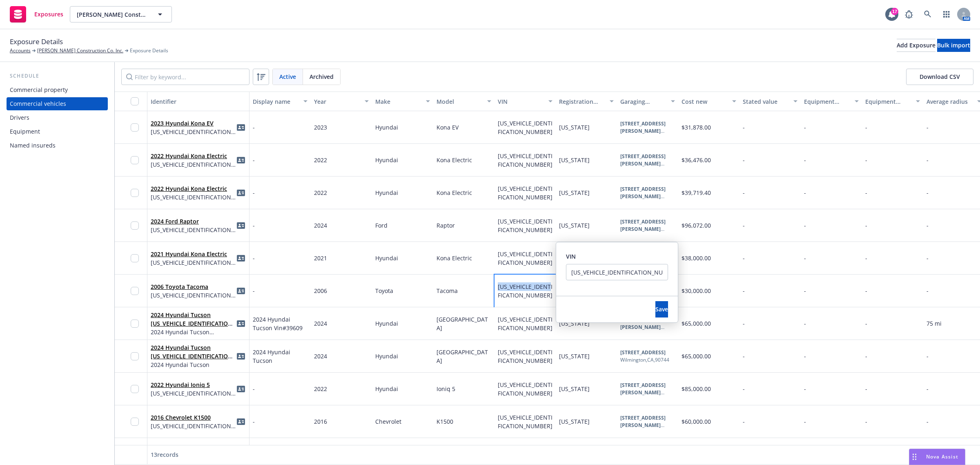
drag, startPoint x: 497, startPoint y: 286, endPoint x: 508, endPoint y: 295, distance: 14.2
click at [508, 295] on div "5TEMU52N06Z219237" at bounding box center [525, 290] width 55 height 17
drag, startPoint x: 497, startPoint y: 319, endPoint x: 513, endPoint y: 335, distance: 23.1
click at [513, 335] on div "KM8JBDD27RU139609" at bounding box center [524, 323] width 61 height 33
drag, startPoint x: 496, startPoint y: 352, endPoint x: 509, endPoint y: 363, distance: 17.1
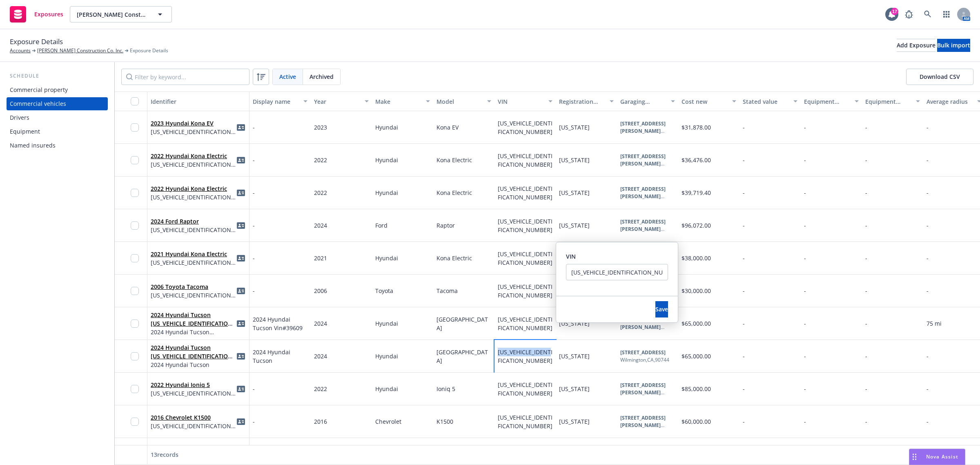
click at [509, 363] on div "KM8JBDD23RU142622" at bounding box center [524, 356] width 61 height 33
drag, startPoint x: 496, startPoint y: 385, endPoint x: 515, endPoint y: 396, distance: 22.0
click at [515, 396] on div "KM8KR4AE6NU068640" at bounding box center [524, 388] width 61 height 33
drag, startPoint x: 498, startPoint y: 419, endPoint x: 536, endPoint y: 439, distance: 42.8
click at [537, 439] on div "Identifier Display name Year Make Model VIN Registration state Garaging address…" at bounding box center [547, 277] width 865 height 373
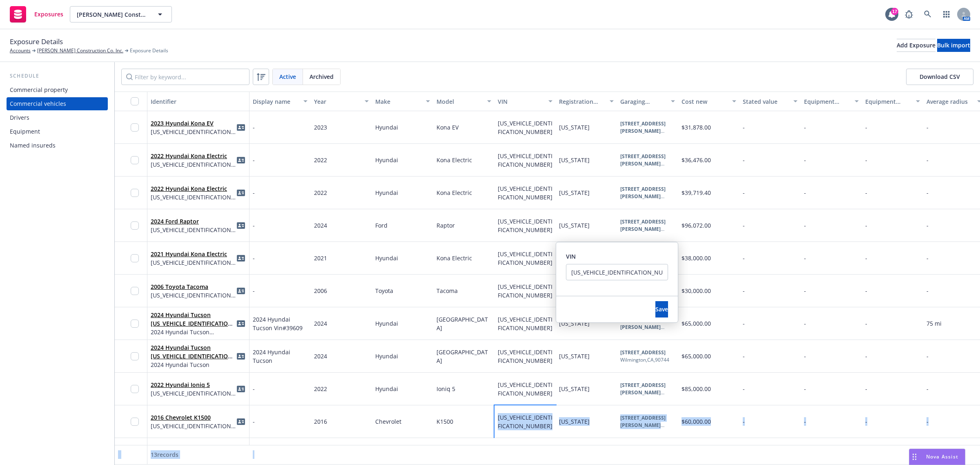
click at [513, 420] on span "3GCUKREC2GG337391" at bounding box center [525, 421] width 55 height 16
drag, startPoint x: 497, startPoint y: 413, endPoint x: 508, endPoint y: 427, distance: 18.6
click at [508, 427] on div "3GCUKREC2GG337391" at bounding box center [524, 421] width 61 height 33
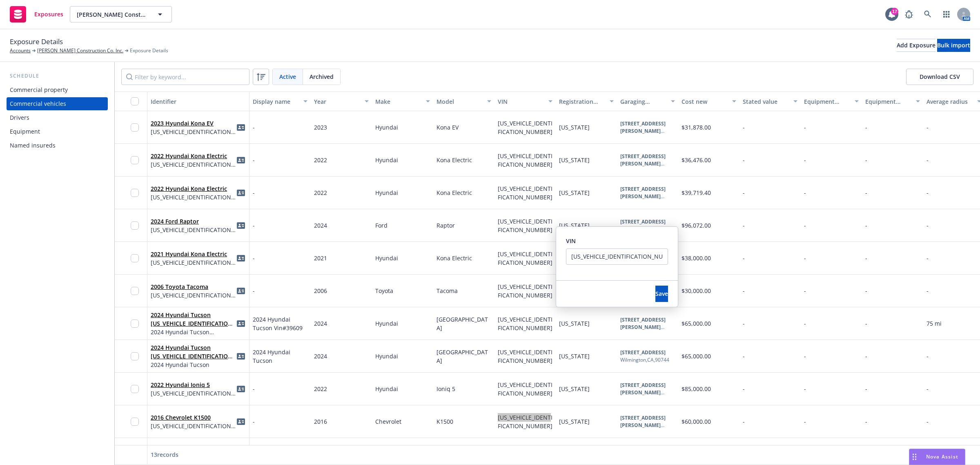
scroll to position [98, 0]
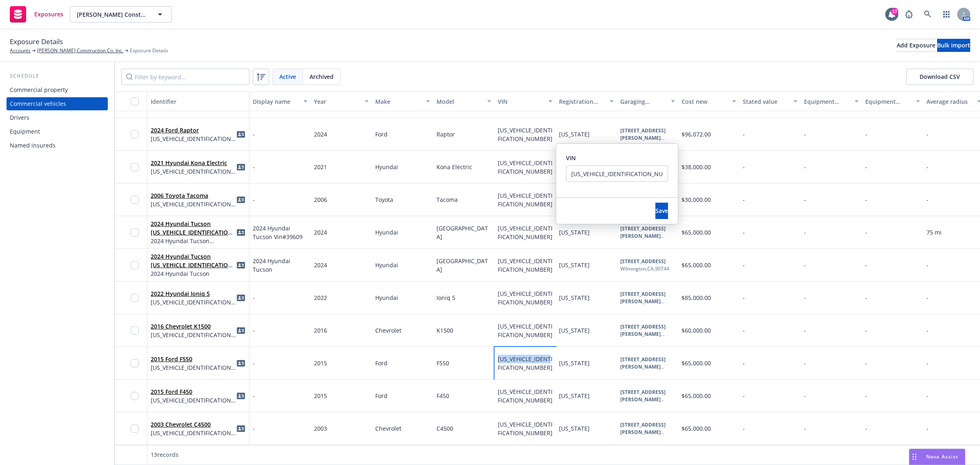
drag, startPoint x: 499, startPoint y: 352, endPoint x: 507, endPoint y: 362, distance: 13.3
click at [507, 362] on div "1FDUF5GY3FEB05602" at bounding box center [525, 362] width 55 height 17
drag, startPoint x: 497, startPoint y: 383, endPoint x: 510, endPoint y: 397, distance: 19.1
click at [510, 399] on div "1FDUF4GY1FEA78507" at bounding box center [524, 395] width 61 height 33
drag, startPoint x: 495, startPoint y: 413, endPoint x: 501, endPoint y: 425, distance: 13.7
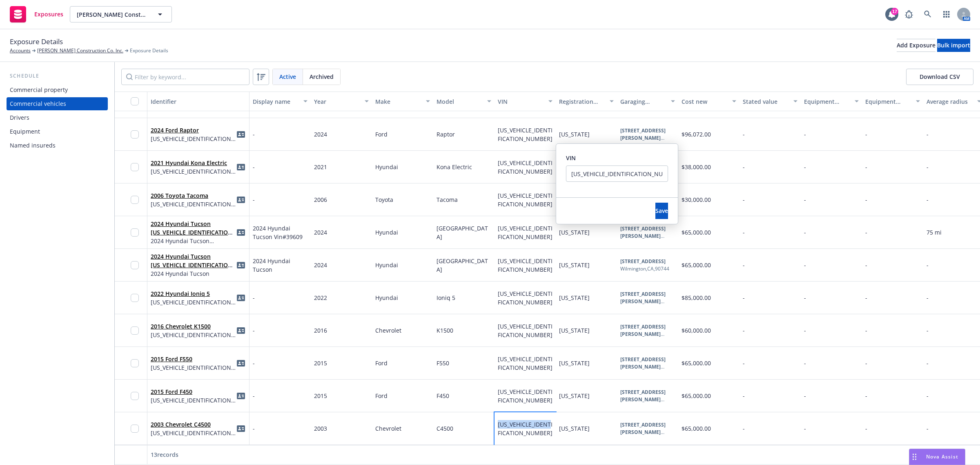
click at [503, 426] on div "1GBE4E1EX3F513179" at bounding box center [524, 428] width 61 height 33
click at [519, 39] on div "Exposure Details Accounts T R Wurster Construction Co. Inc. Exposure Details Ad…" at bounding box center [490, 45] width 960 height 18
click at [480, 249] on div "Tucson" at bounding box center [463, 265] width 61 height 33
click at [925, 319] on div "-" at bounding box center [953, 330] width 61 height 33
click at [655, 211] on span "Save" at bounding box center [661, 211] width 13 height 8
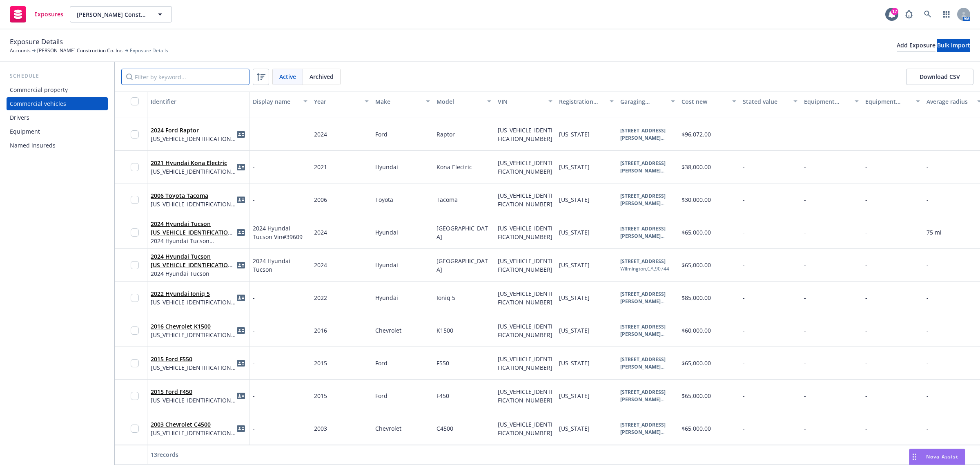
click at [179, 76] on input "Filter by keyword..." at bounding box center [185, 77] width 128 height 16
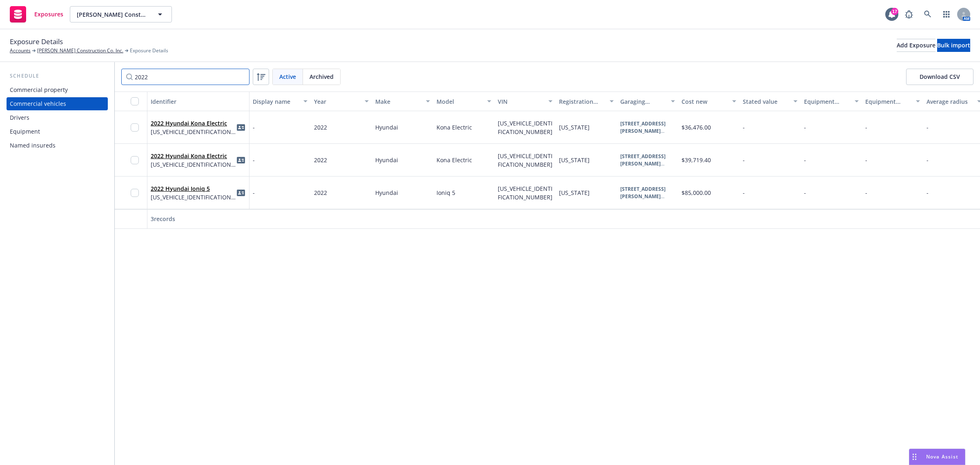
click at [147, 74] on input "2022" at bounding box center [185, 77] width 128 height 16
paste input "KM8K53AG5PU162406"
type input "KM8K53AG5PU162406"
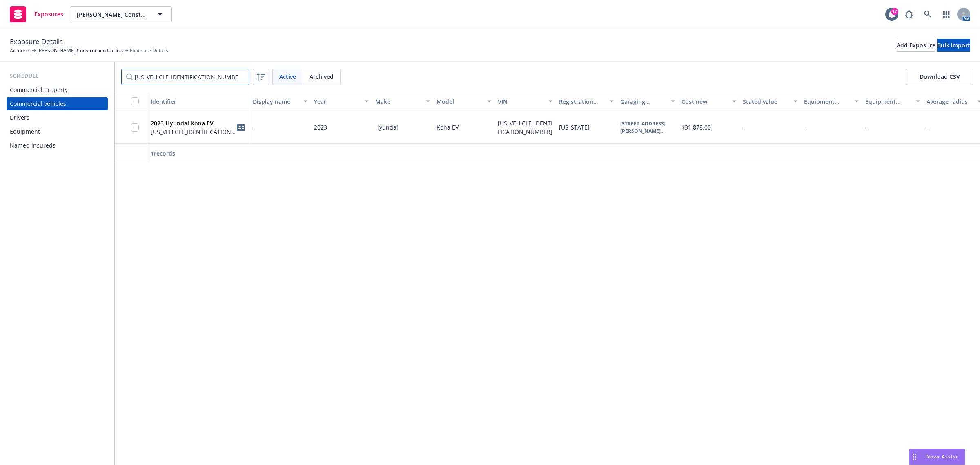
click at [242, 76] on input "KM8K53AG5PU162406" at bounding box center [185, 77] width 128 height 16
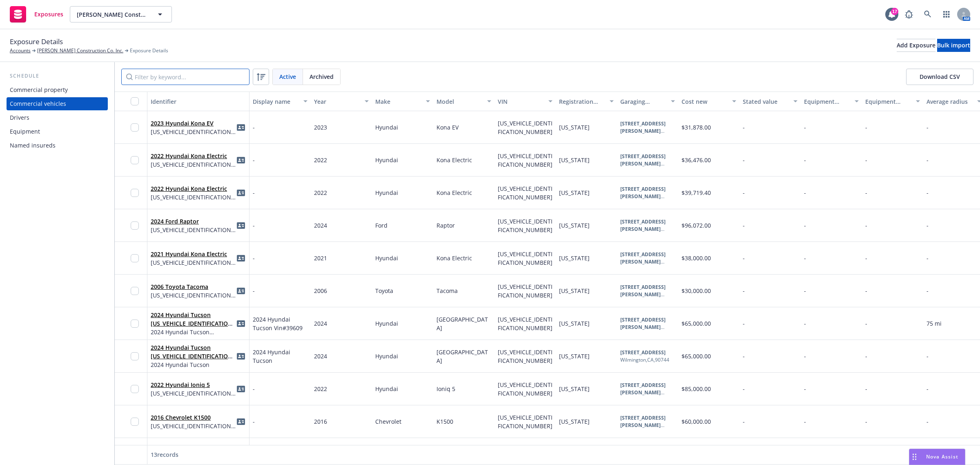
scroll to position [98, 0]
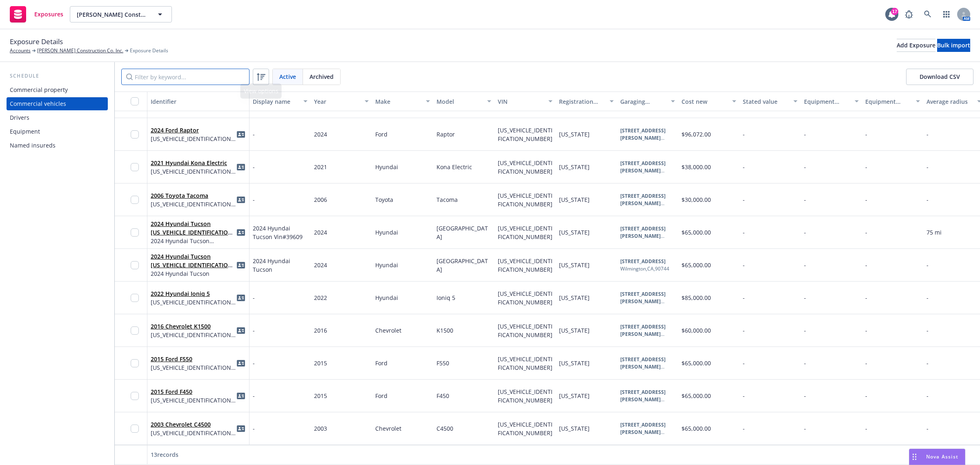
click at [223, 75] on input "Filter by keyword..." at bounding box center [185, 77] width 128 height 16
click at [195, 86] on div "Active Archived Download CSV" at bounding box center [547, 76] width 865 height 29
click at [194, 78] on input "Filter by keyword..." at bounding box center [185, 77] width 128 height 16
paste input "1GBE4E1EX3F513179"
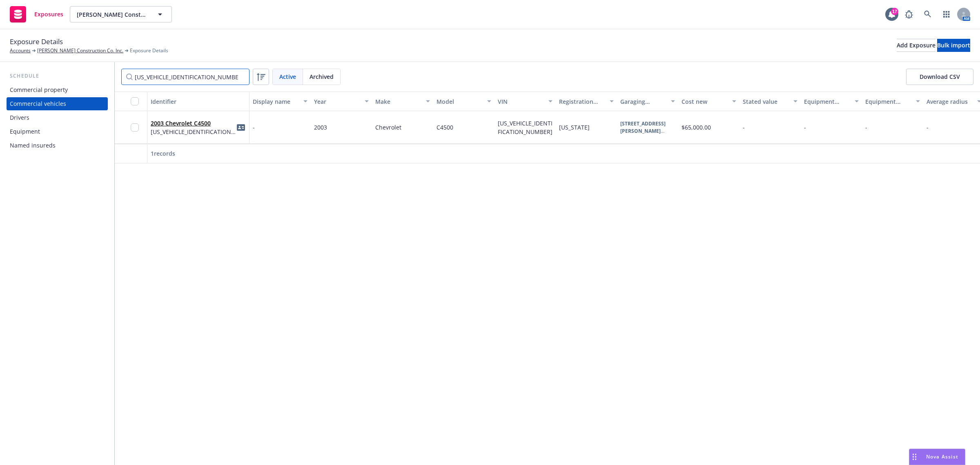
click at [185, 75] on input "1GBE4E1EX3F513179" at bounding box center [185, 77] width 128 height 16
paste input "FDUF4GY1FEA78507"
click at [187, 80] on input "1FDUF4GY1FEA78507" at bounding box center [185, 77] width 128 height 16
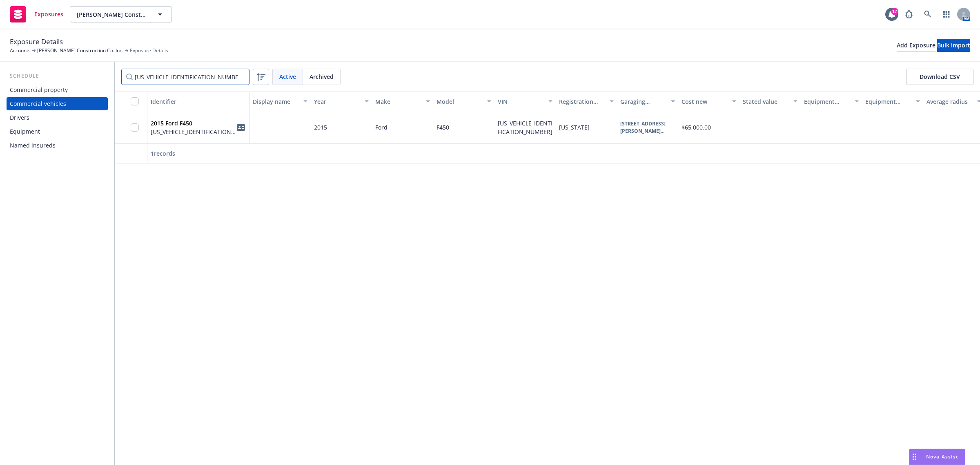
paste input "5GY3FEB05602"
click at [160, 81] on input "1FDUF5GY3FEB05602" at bounding box center [185, 77] width 128 height 16
paste input "3GCUKREC2GG337391"
click at [188, 74] on input "3GCUKREC2GG337391" at bounding box center [185, 77] width 128 height 16
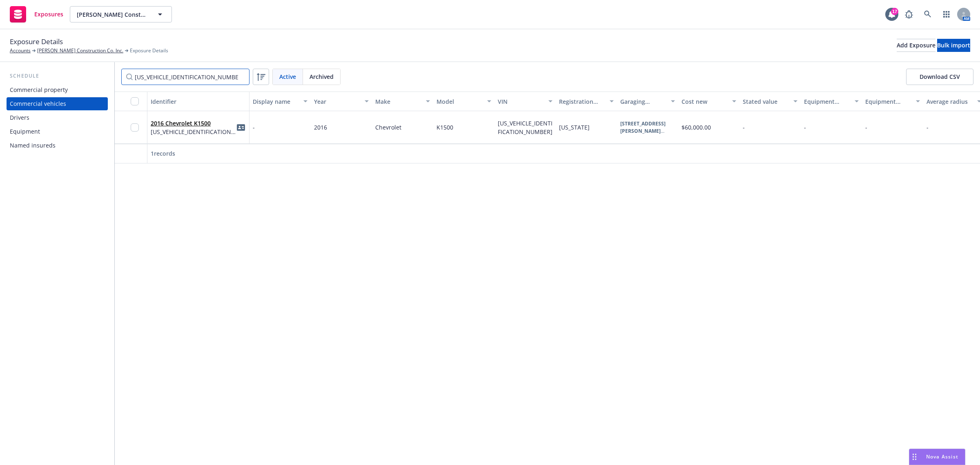
click at [188, 74] on input "3GCUKREC2GG337391" at bounding box center [185, 77] width 128 height 16
paste input "KM8KR4AE6NU068640"
click at [195, 80] on input "KM8KR4AE6NU068640" at bounding box center [185, 77] width 128 height 16
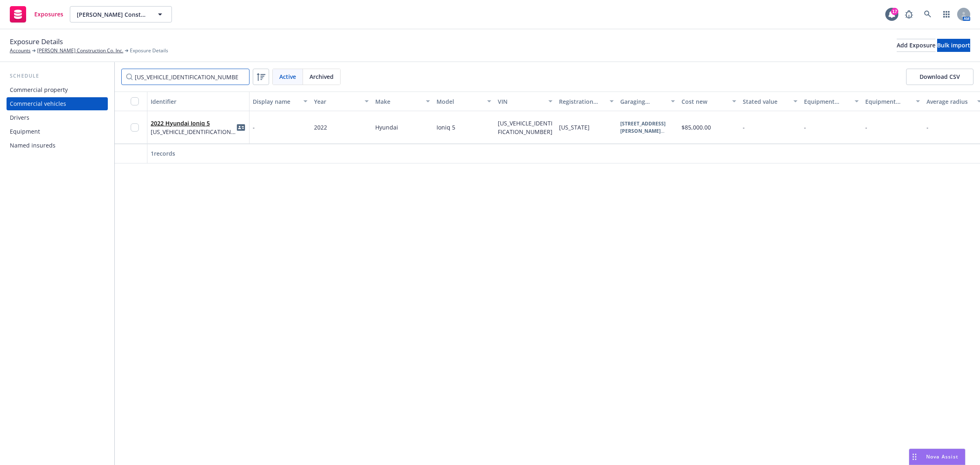
click at [194, 80] on input "KM8KR4AE6NU068640" at bounding box center [185, 77] width 128 height 16
paste input "DAF2NU089705"
type input "KM8KRDAF2NU089705"
click at [239, 76] on input "KM8KRDAF2NU089705" at bounding box center [185, 77] width 128 height 16
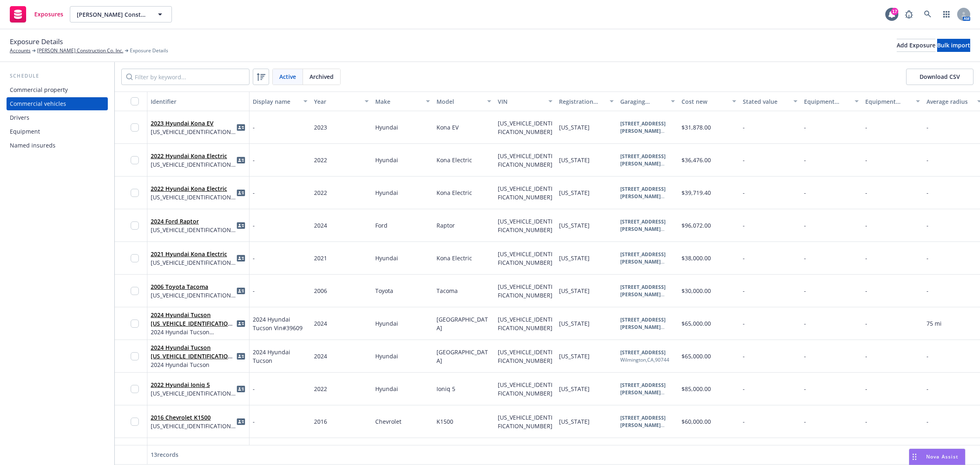
drag, startPoint x: 119, startPoint y: 74, endPoint x: 135, endPoint y: 74, distance: 16.3
click at [133, 74] on div "Active Archived Download CSV" at bounding box center [547, 76] width 865 height 29
click at [136, 74] on input "Filter by keyword..." at bounding box center [185, 77] width 128 height 16
click at [209, 80] on input "Filter by keyword..." at bounding box center [185, 77] width 128 height 16
paste input "89705"
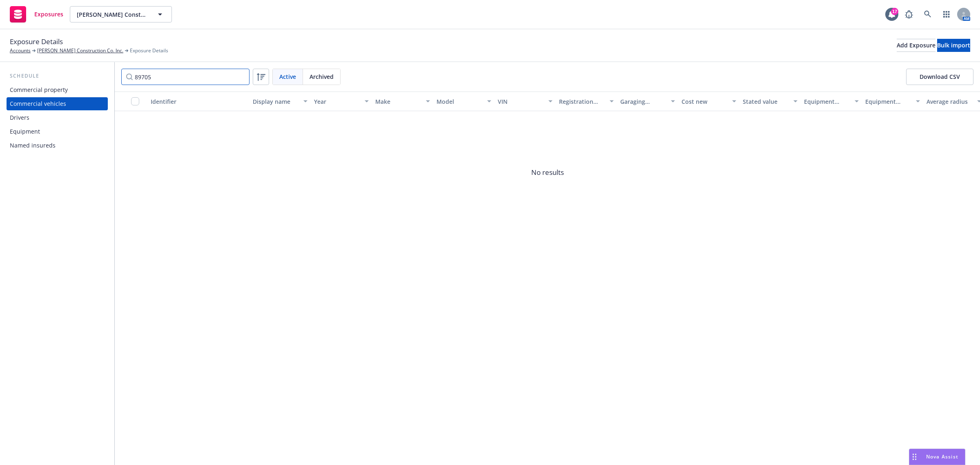
type input "89705"
click at [243, 78] on input "89705" at bounding box center [185, 77] width 128 height 16
click at [242, 78] on input "89705" at bounding box center [185, 77] width 128 height 16
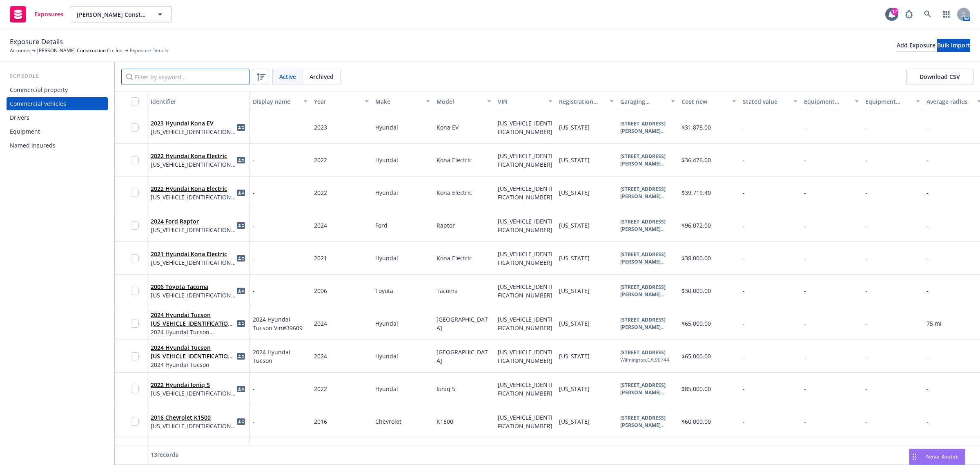
click at [160, 78] on input "Filter by keyword..." at bounding box center [185, 77] width 128 height 16
paste input "KM8JBDD23RU142622"
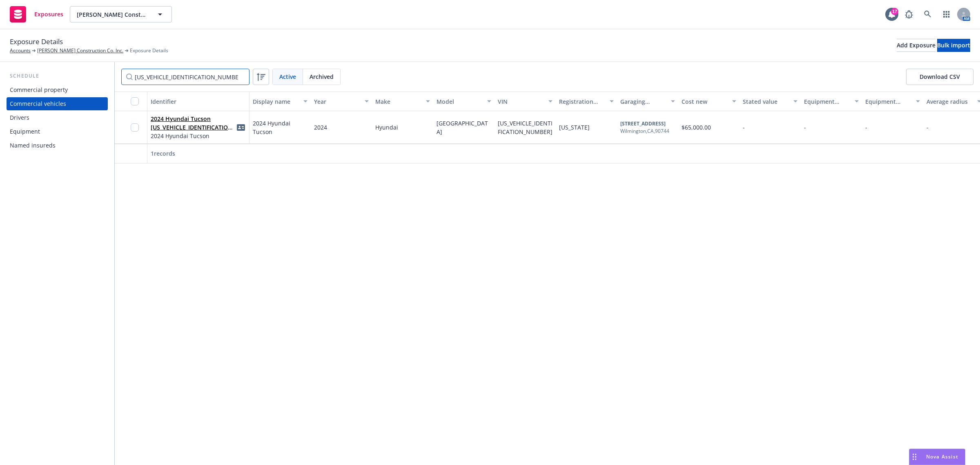
click at [207, 81] on input "KM8JBDD23RU142622" at bounding box center [185, 77] width 128 height 16
paste input "KRDAF2NU089705"
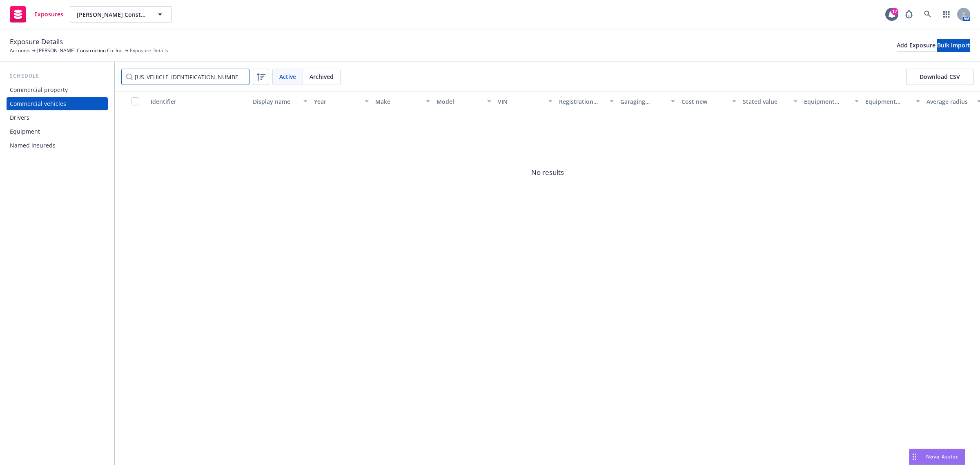
type input "KM8KRDAF2NU089705"
click at [239, 76] on input "KM8KRDAF2NU089705" at bounding box center [185, 77] width 128 height 16
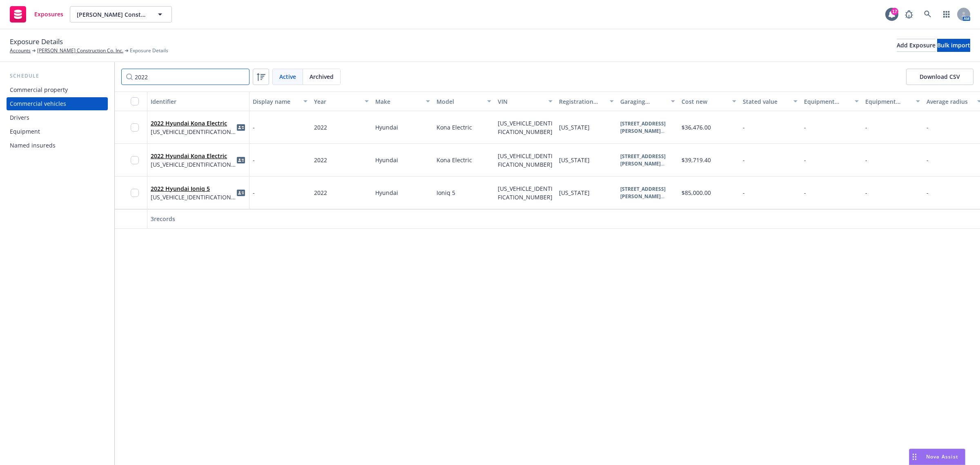
type input "2022"
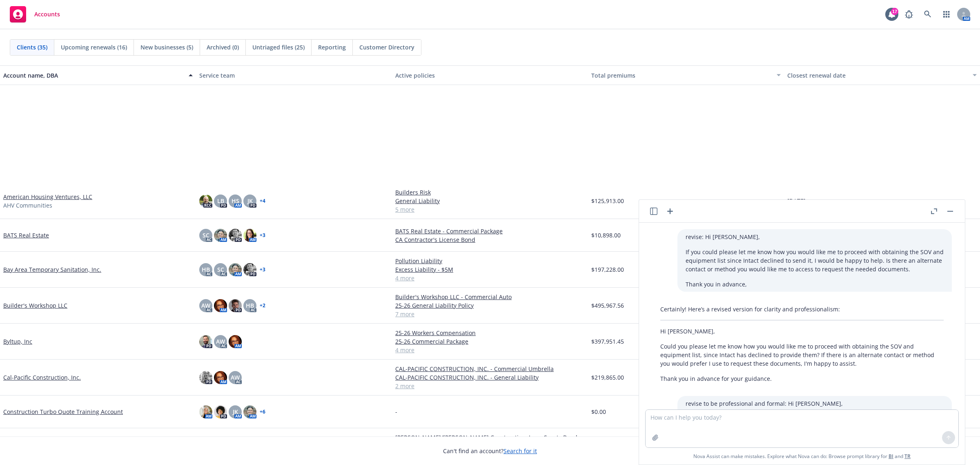
scroll to position [241, 0]
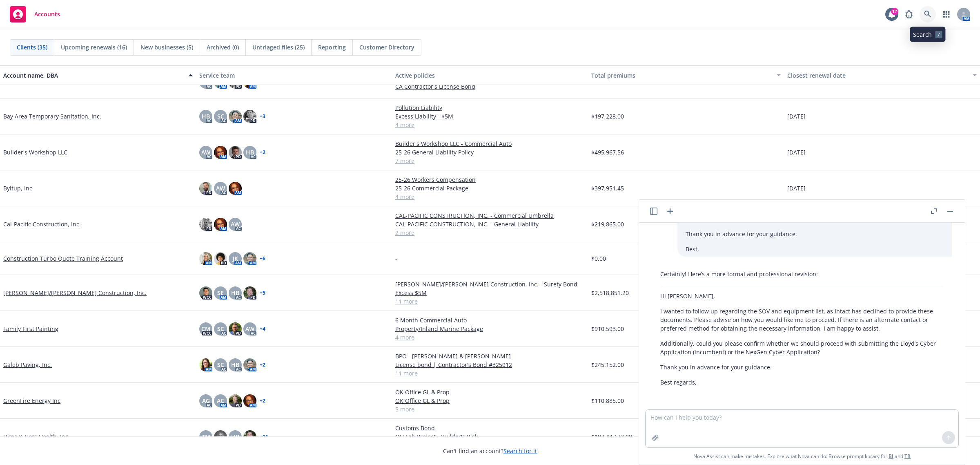
click at [929, 16] on icon at bounding box center [927, 14] width 7 height 7
click at [949, 211] on icon "button" at bounding box center [950, 211] width 6 height 1
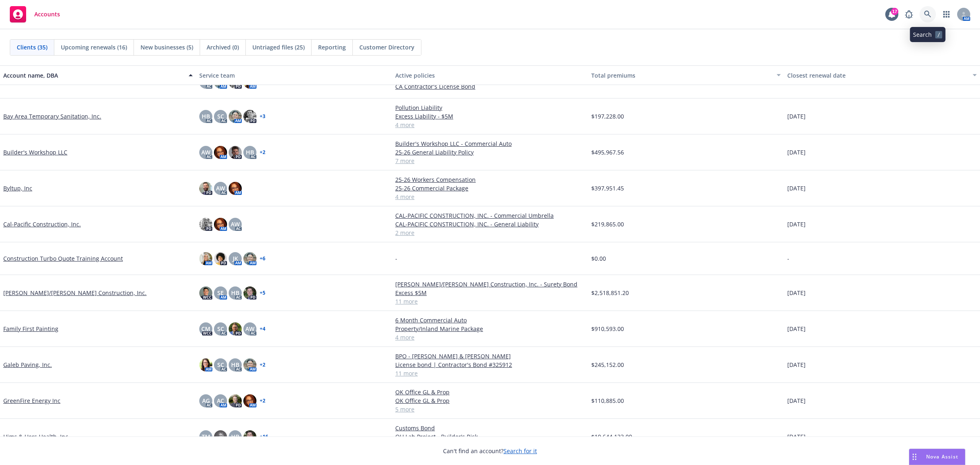
click at [925, 13] on icon at bounding box center [927, 14] width 7 height 7
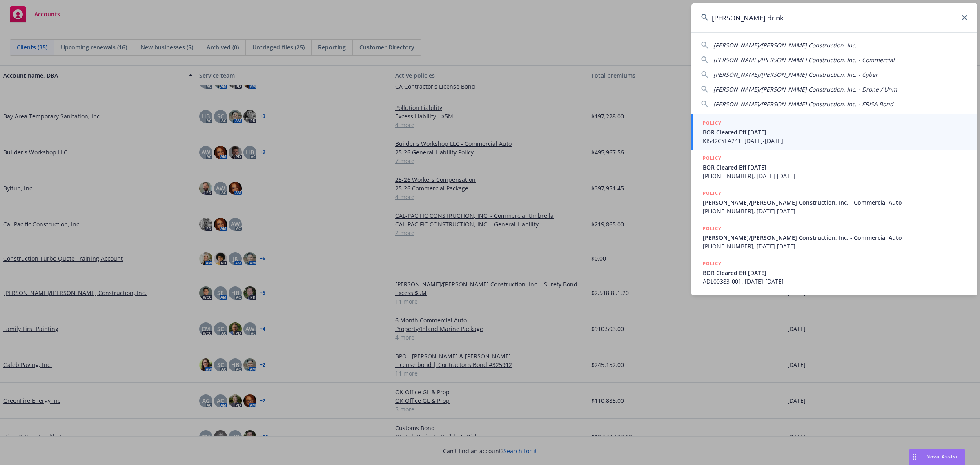
click at [776, 38] on div "[PERSON_NAME]/[PERSON_NAME] Construction, Inc. [PERSON_NAME]/[PERSON_NAME] Cons…" at bounding box center [834, 73] width 286 height 71
click at [775, 42] on span "[PERSON_NAME]/[PERSON_NAME] Construction, Inc." at bounding box center [784, 45] width 143 height 8
type input "[PERSON_NAME]/[PERSON_NAME] Construction, Inc."
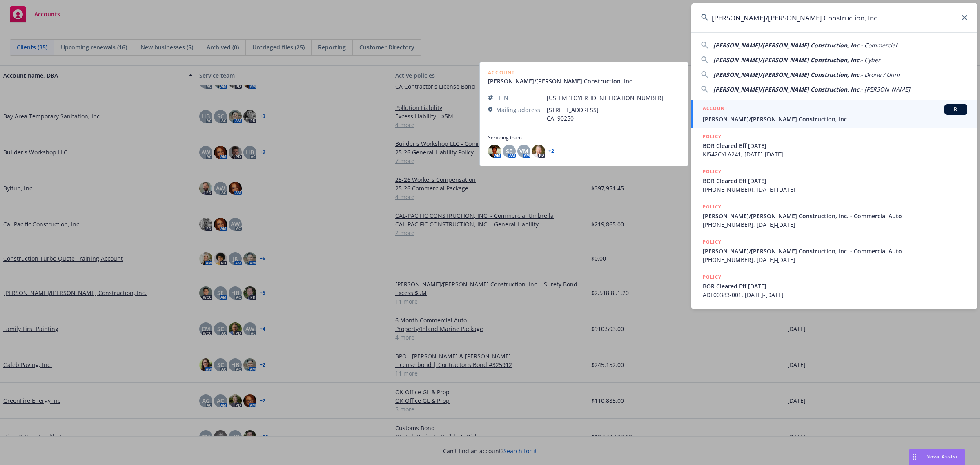
click at [753, 115] on span "[PERSON_NAME]/[PERSON_NAME] Construction, Inc." at bounding box center [835, 119] width 265 height 9
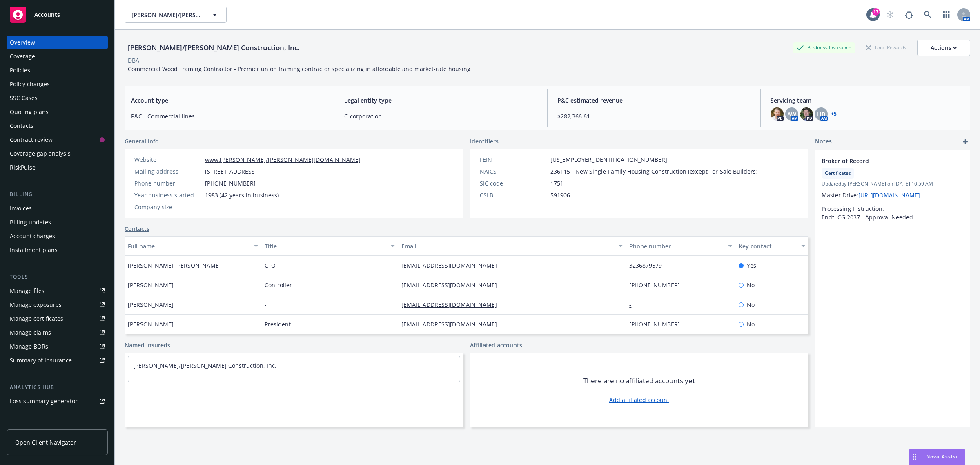
click at [40, 70] on div "Policies" at bounding box center [57, 70] width 95 height 13
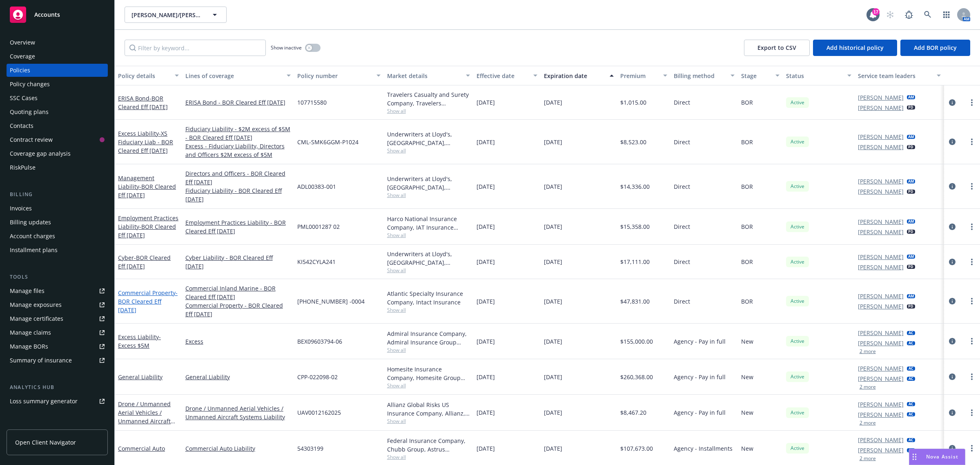
click at [150, 297] on span "- BOR Cleared Eff [DATE]" at bounding box center [148, 301] width 60 height 25
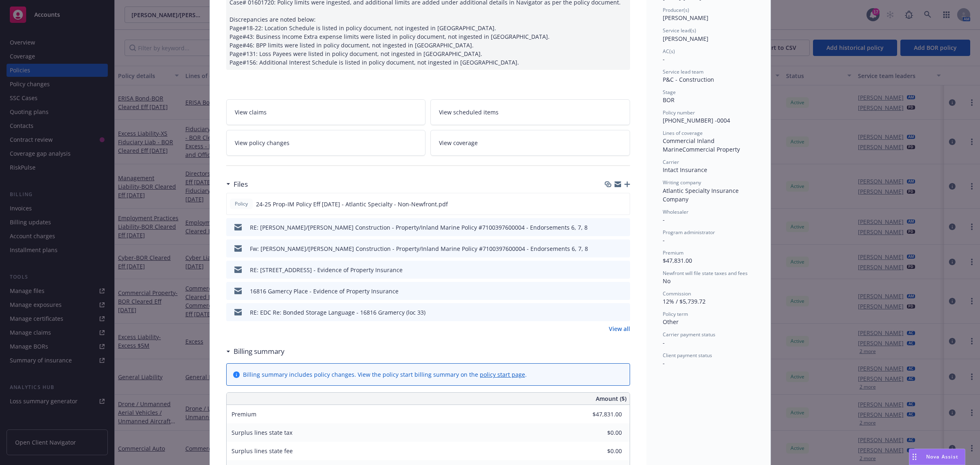
scroll to position [102, 0]
click at [618, 202] on icon "preview file" at bounding box center [621, 203] width 7 height 6
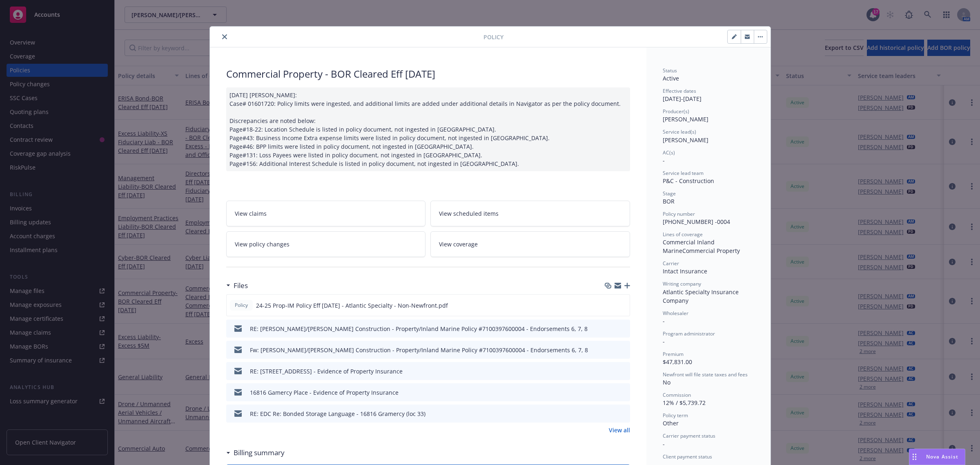
scroll to position [25, 0]
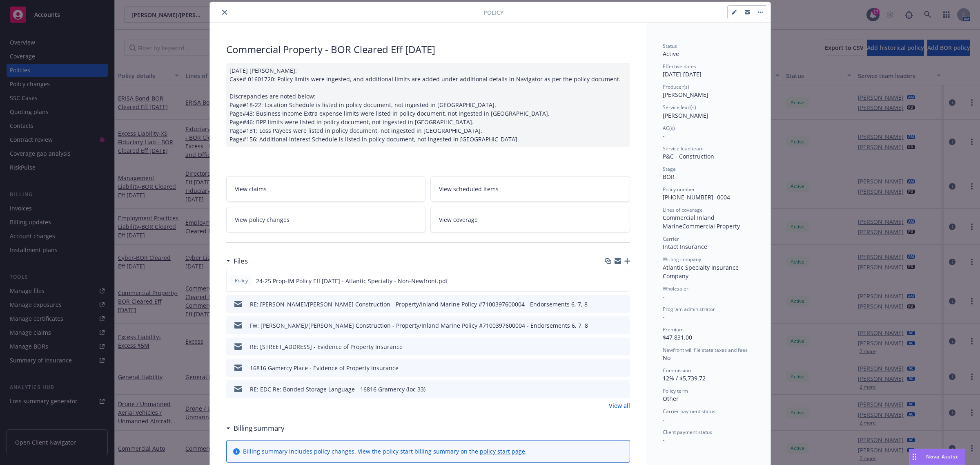
click at [220, 13] on button "close" at bounding box center [225, 12] width 10 height 10
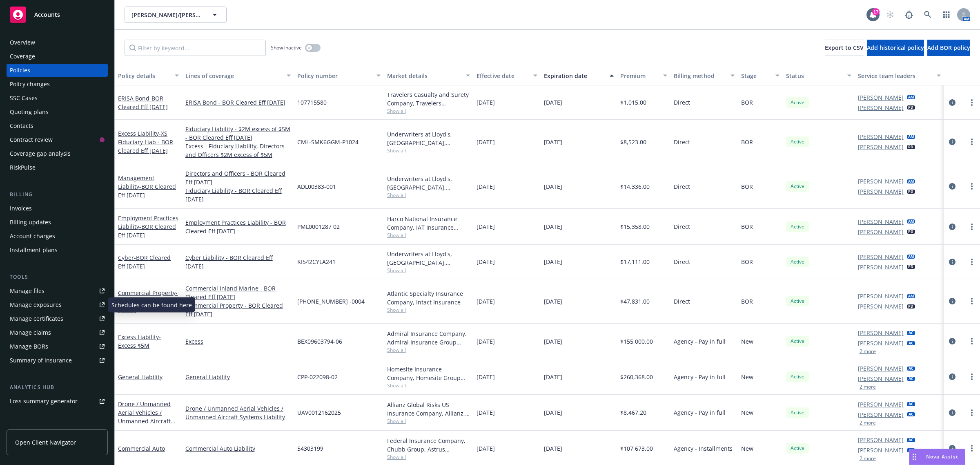
click at [49, 290] on link "Manage files" at bounding box center [57, 290] width 101 height 13
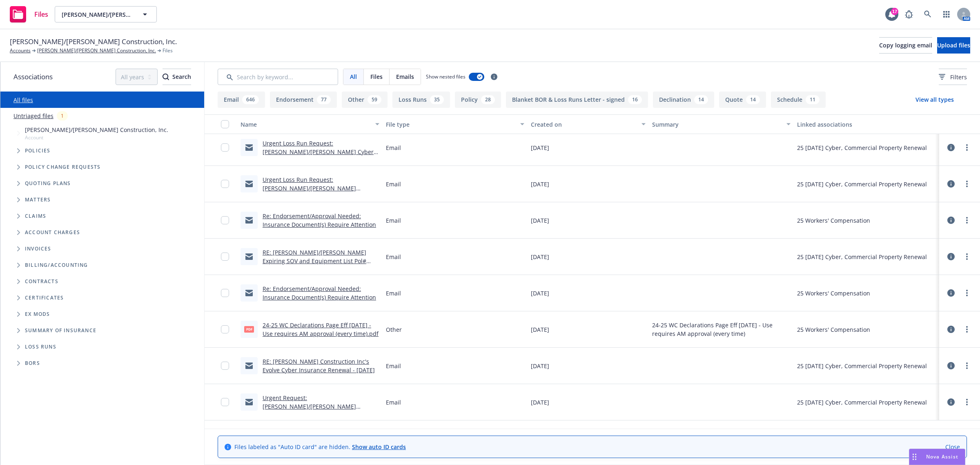
scroll to position [306, 0]
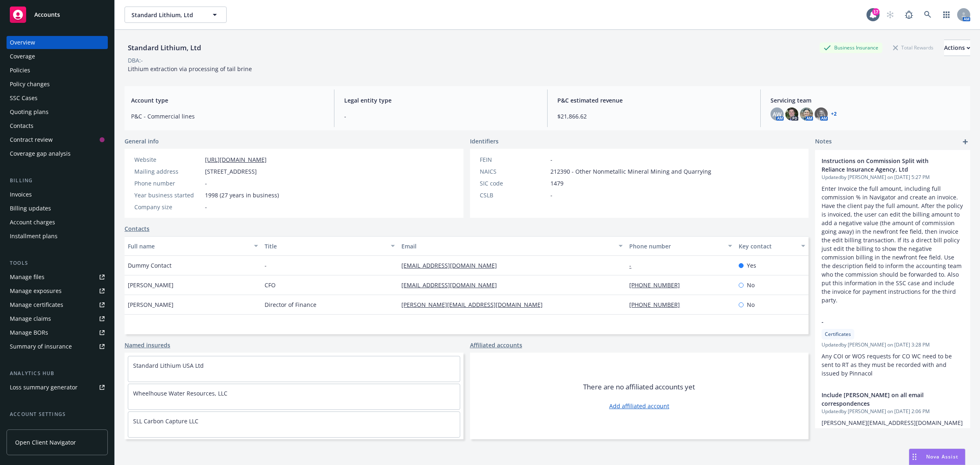
click at [18, 66] on div "Policies" at bounding box center [20, 70] width 20 height 13
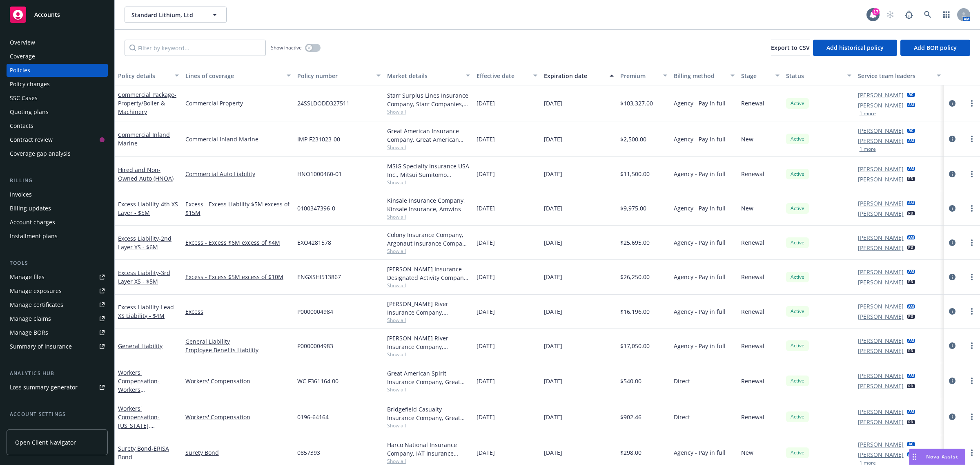
click at [134, 98] on div "Commercial Package - Property/Boiler & Machinery" at bounding box center [148, 103] width 61 height 26
click at [131, 102] on span "- Property/Boiler & Machinery" at bounding box center [147, 103] width 58 height 25
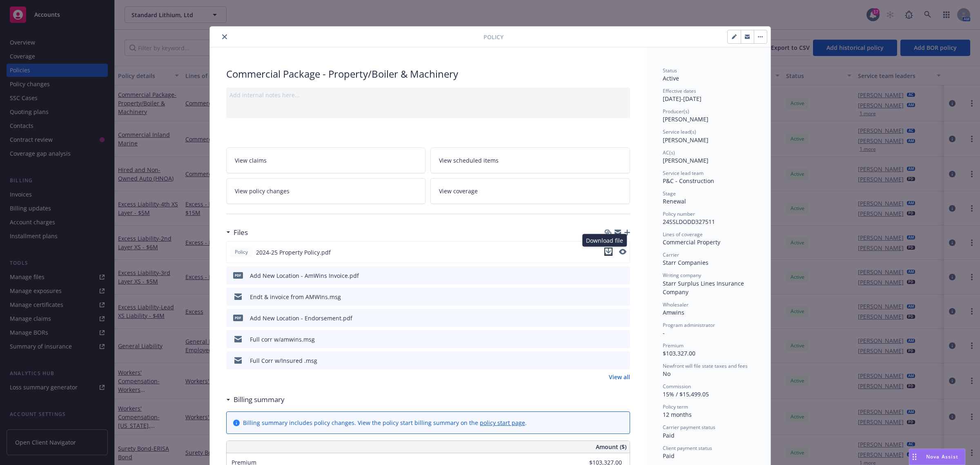
click at [605, 254] on icon "download file" at bounding box center [608, 251] width 7 height 7
click at [215, 36] on div at bounding box center [348, 37] width 270 height 10
click at [222, 35] on icon "close" at bounding box center [224, 36] width 5 height 5
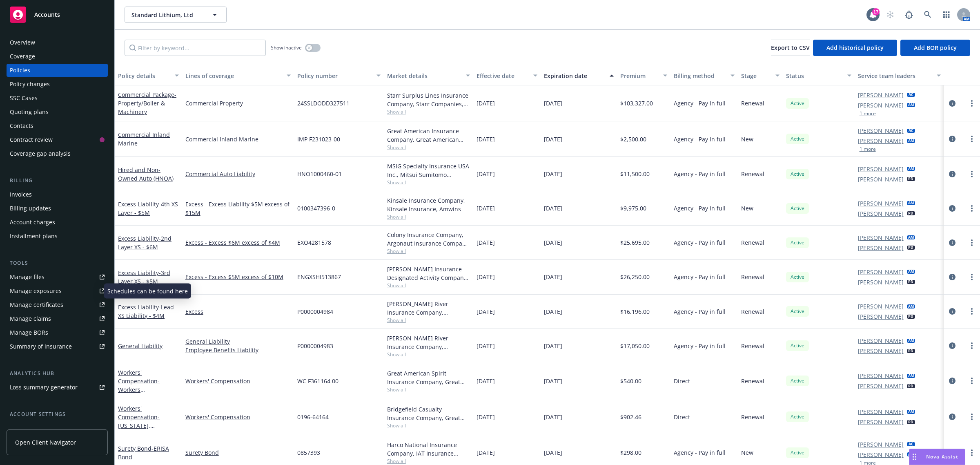
click at [39, 287] on div "Manage exposures" at bounding box center [36, 290] width 52 height 13
click at [43, 42] on div "Overview" at bounding box center [57, 42] width 95 height 13
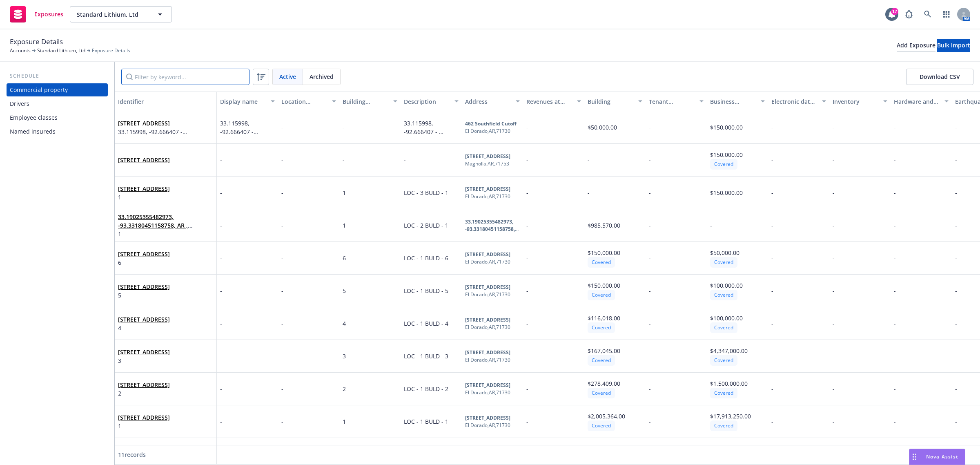
click at [154, 80] on input "Filter by keyword..." at bounding box center [185, 77] width 128 height 16
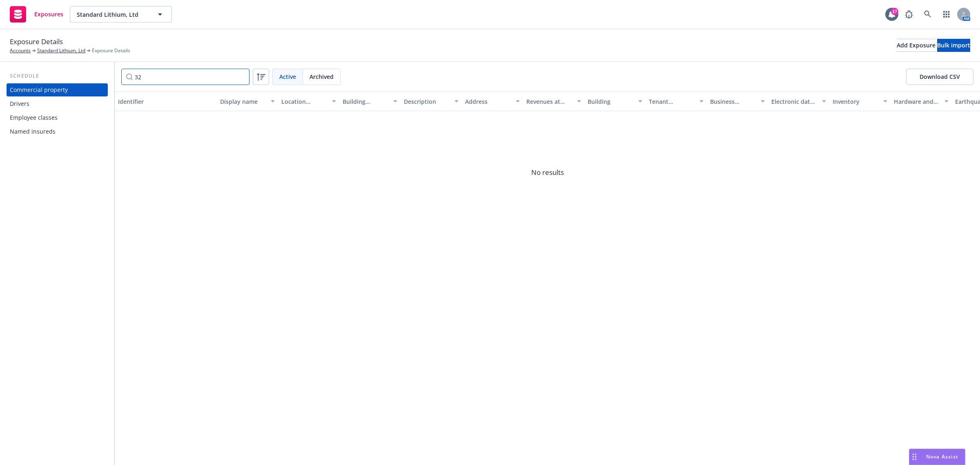
type input "3"
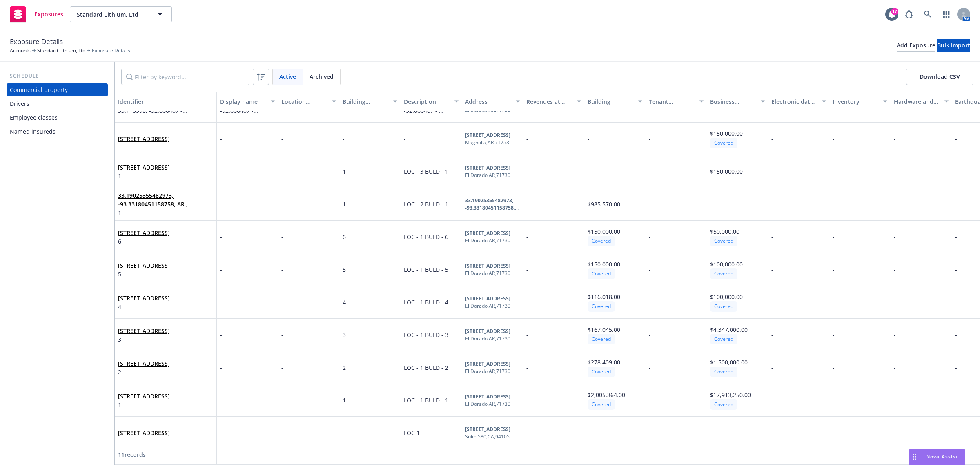
scroll to position [33, 0]
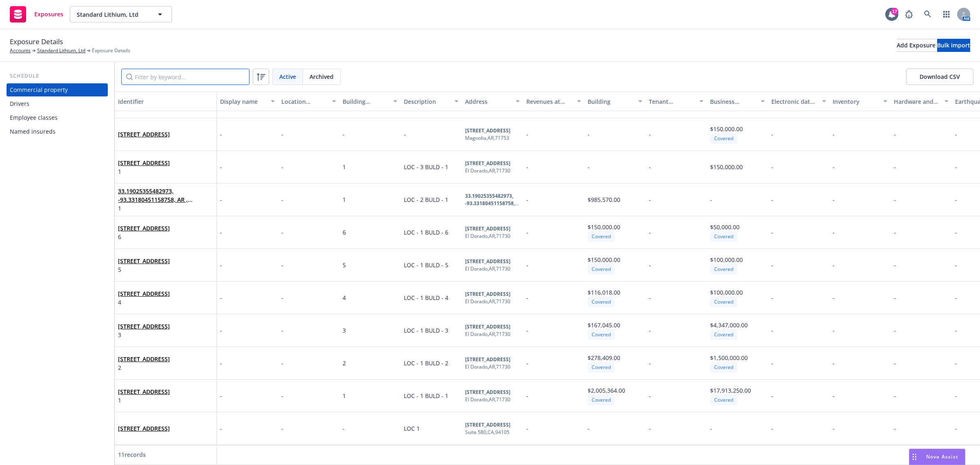
click at [160, 77] on input "Filter by keyword..." at bounding box center [185, 77] width 128 height 16
